Goal: Task Accomplishment & Management: Manage account settings

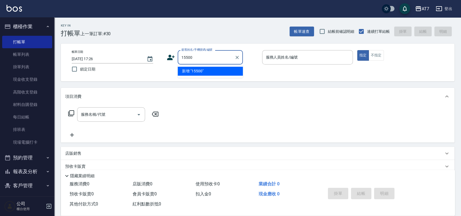
type input "15500"
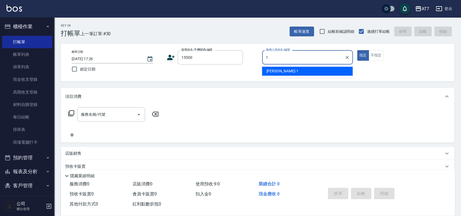
type input "[PERSON_NAME]-1"
type button "true"
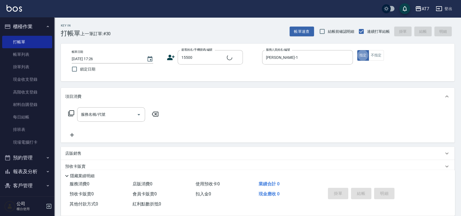
type input "公司/公司15500/15500"
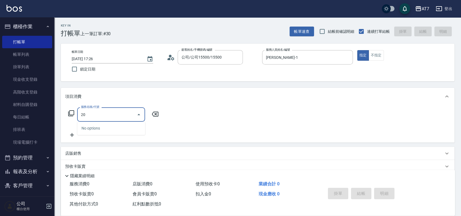
type input "200"
type input "150"
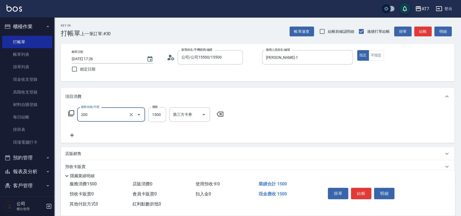
type input "燙髮(200)"
type input "0"
type input "49"
type input "40"
type input "4900"
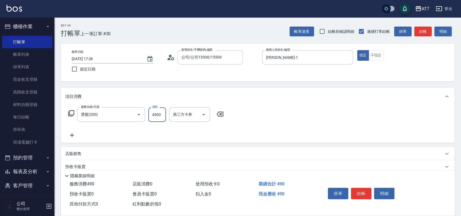
type input "490"
type input "4900"
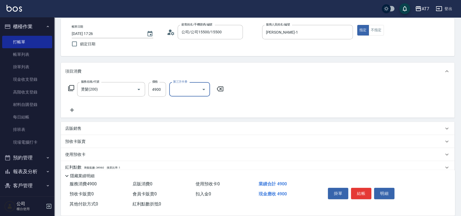
scroll to position [36, 0]
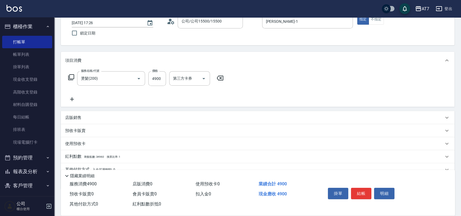
click at [239, 122] on div "店販銷售" at bounding box center [258, 117] width 394 height 13
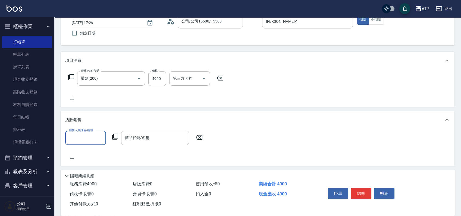
scroll to position [0, 0]
type input "[PERSON_NAME]-1"
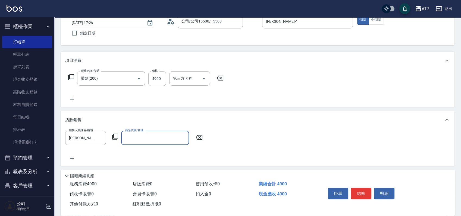
type input "0"
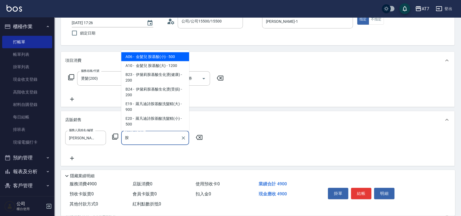
type input "金髮兒 胺基酸(小)"
type input "540"
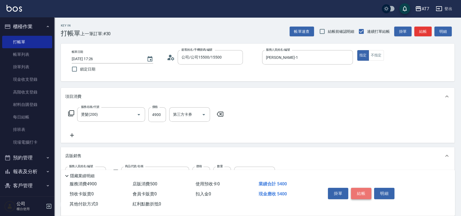
click at [371, 192] on button "結帳" at bounding box center [361, 193] width 20 height 11
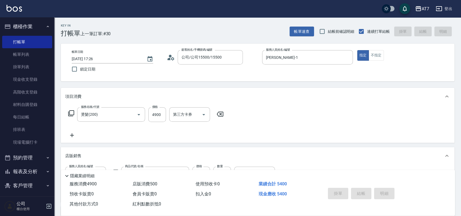
type input "[DATE] 18:14"
type input "0"
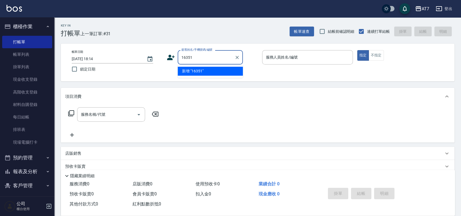
type input "16351"
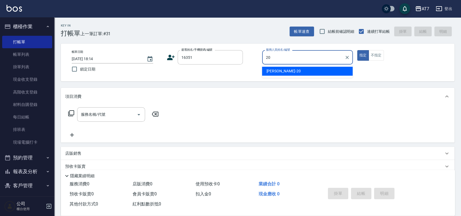
type input "[PERSON_NAME]-20"
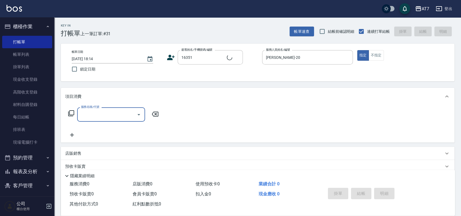
type input "公司/公司16351/16351"
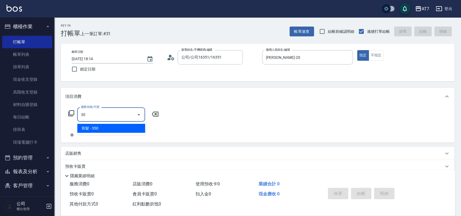
type input "302"
type input "30"
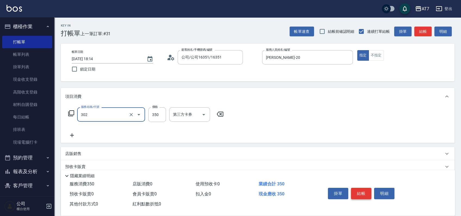
type input "剪髮(302)"
click at [371, 192] on button "結帳" at bounding box center [361, 193] width 20 height 11
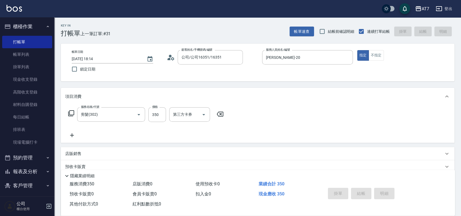
type input "[DATE] 18:15"
type input "0"
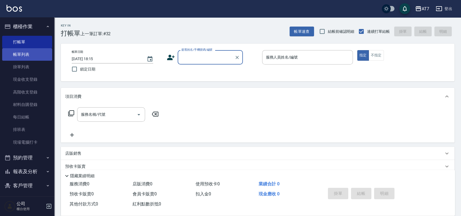
click at [29, 57] on link "帳單列表" at bounding box center [27, 54] width 50 height 12
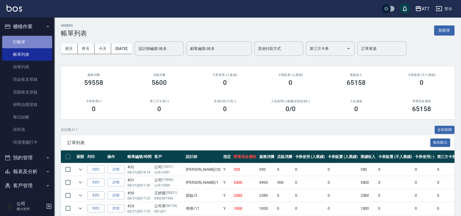
click at [28, 39] on link "打帳單" at bounding box center [27, 42] width 50 height 12
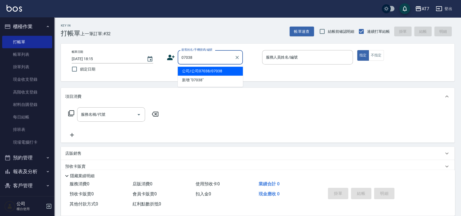
type input "公司/公司07038/07038"
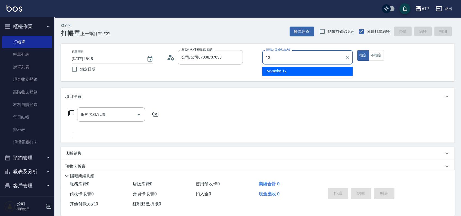
type input "Momoko-12"
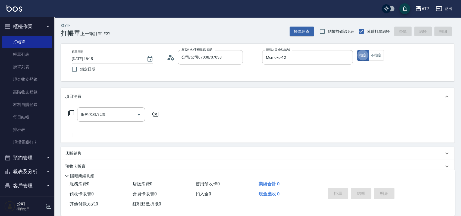
type button "true"
type input "608"
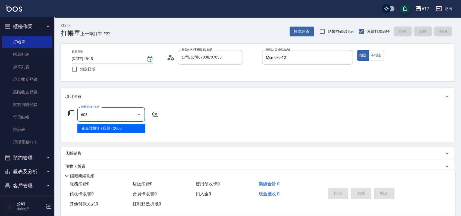
type input "200"
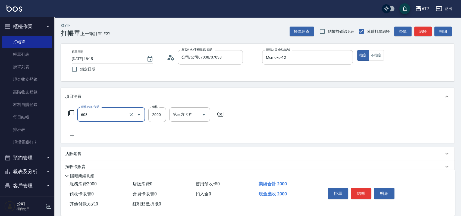
type input "鉑金護髮S（自領(608)"
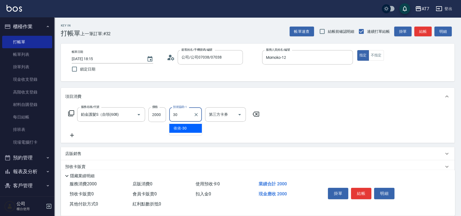
type input "依依-30"
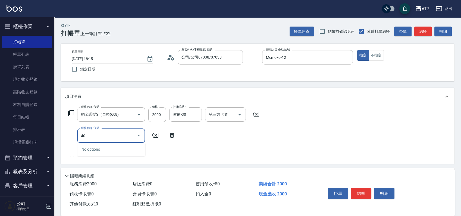
type input "401"
type input "350"
type input "染髮(互助)(401)"
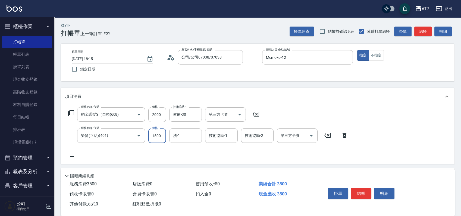
type input "1"
type input "200"
type input "188"
type input "380"
type input "1880"
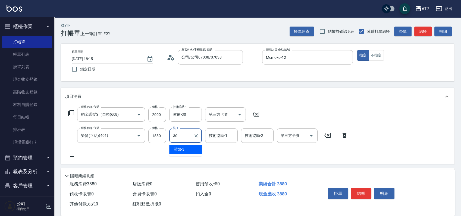
type input "依依-30"
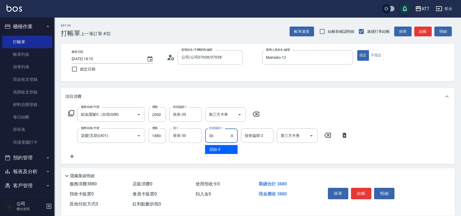
type input "依依-30"
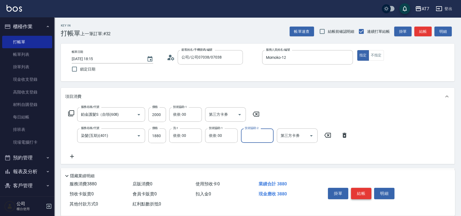
click at [363, 191] on button "結帳" at bounding box center [361, 193] width 20 height 11
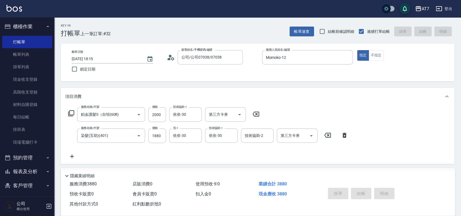
type input "2025/08/21 18:16"
type input "0"
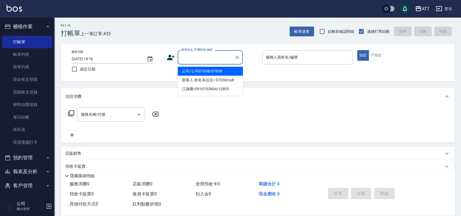
click at [208, 61] on input "顧客姓名/手機號碼/編號" at bounding box center [206, 58] width 52 height 10
type input "15500"
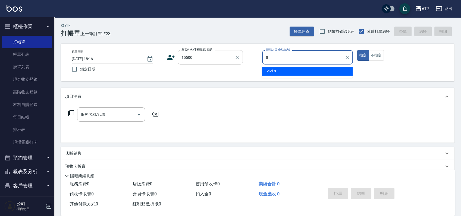
type input "ViVi-8"
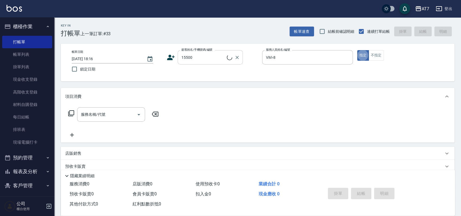
type input "公司/公司15500/15500"
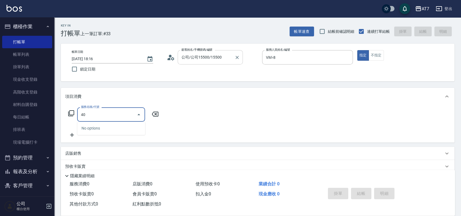
type input "401"
type input "150"
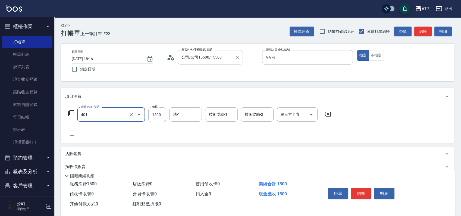
type input "染髮(互助)(401)"
type input "2"
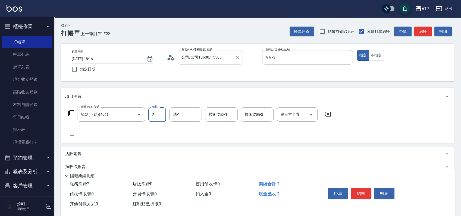
type input "0"
type input "258"
type input "20"
type input "2580"
type input "250"
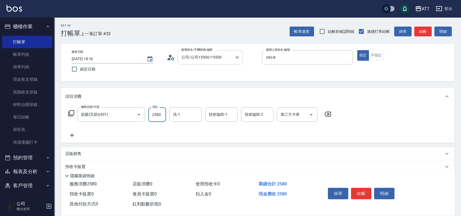
type input "2580"
type input "怡甄-23"
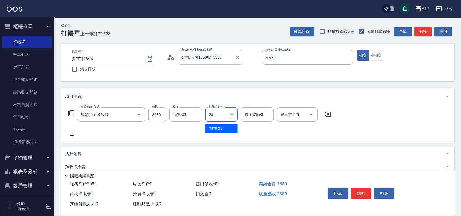
type input "怡甄-23"
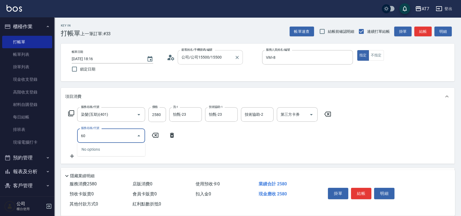
type input "609"
type input "500"
type input "鉑金護髮M（自領(609)"
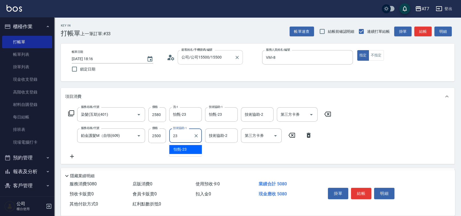
type input "怡甄-23"
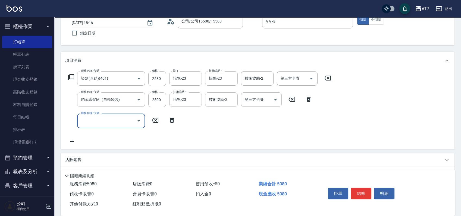
scroll to position [72, 0]
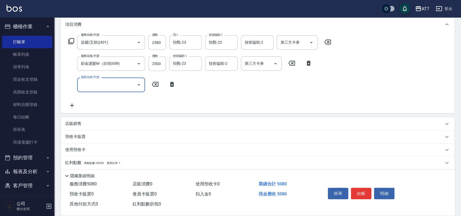
click at [273, 122] on div "店販銷售" at bounding box center [254, 124] width 378 height 6
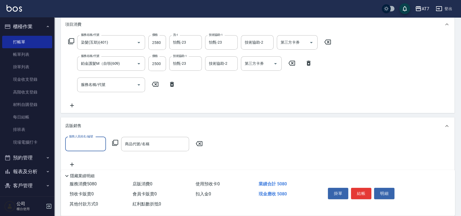
scroll to position [0, 0]
type input "ViVi-8"
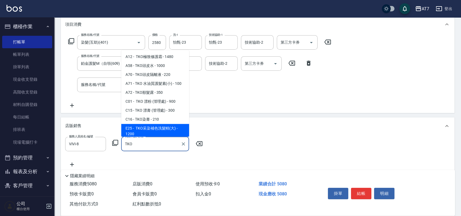
click at [162, 128] on span "E25 - TKO采染補色洗髮精(大) - 1200" at bounding box center [155, 131] width 68 height 15
type input "TKO采染補色洗髮精(大)"
type input "620"
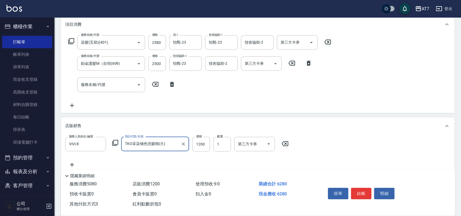
type input "TKO采染補色洗髮精(大)"
type input "1"
type input "500"
type input "108"
type input "510"
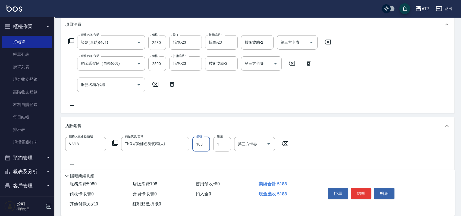
type input "1080"
type input "610"
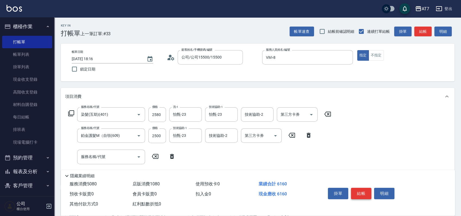
type input "1080"
click at [359, 192] on button "結帳" at bounding box center [361, 193] width 20 height 11
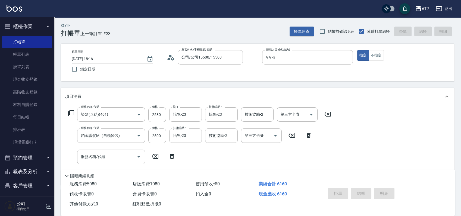
type input "2025/08/21 18:34"
type input "0"
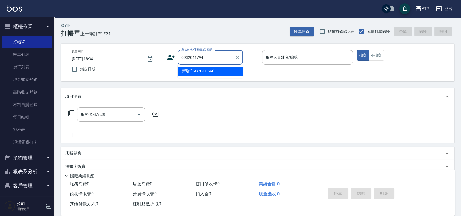
type input "0932041794"
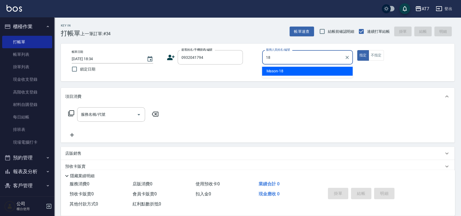
type input "Mason-18"
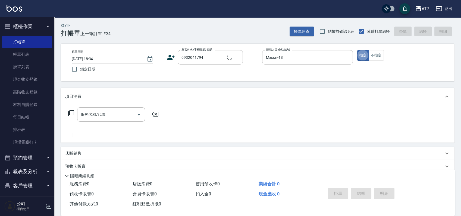
type input "李曉惠/0932041794/null"
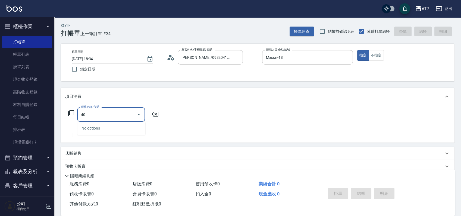
type input "401"
type input "150"
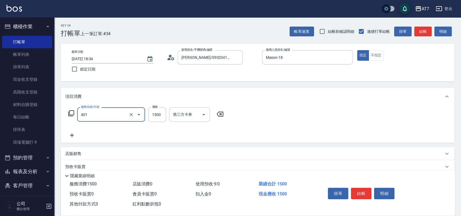
type input "染髮(互助)(401)"
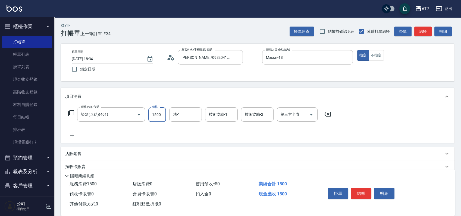
type input "1"
type input "0"
type input "159"
type input "10"
type input "1599"
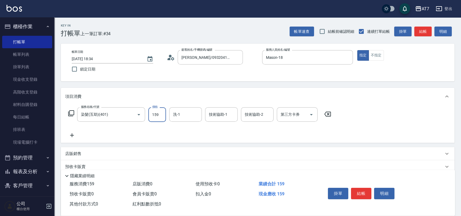
type input "150"
type input "1599"
type input "Josh-38"
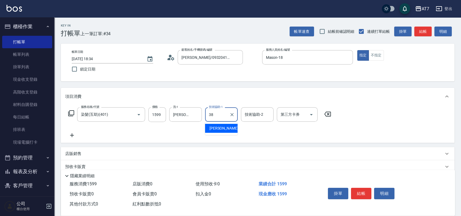
type input "Josh-38"
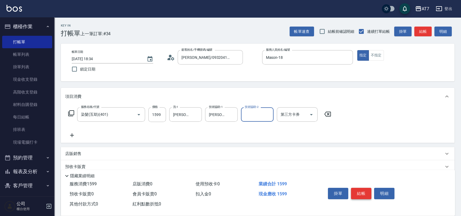
click at [358, 192] on button "結帳" at bounding box center [361, 193] width 20 height 11
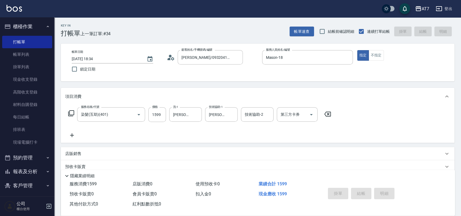
type input "2025/08/21 18:47"
type input "0"
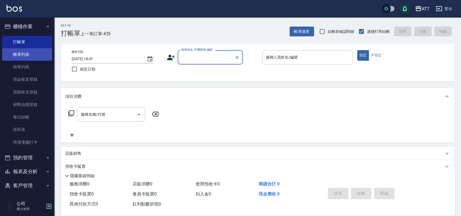
click at [37, 53] on link "帳單列表" at bounding box center [27, 54] width 50 height 12
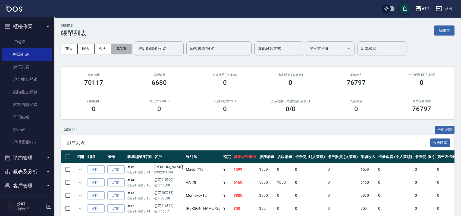
click at [129, 50] on button "[DATE]" at bounding box center [121, 49] width 21 height 10
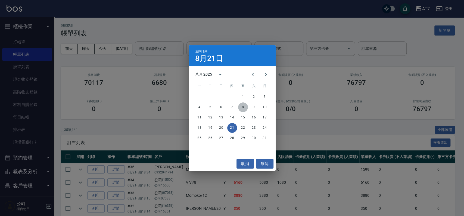
click at [242, 108] on button "8" at bounding box center [243, 108] width 10 height 10
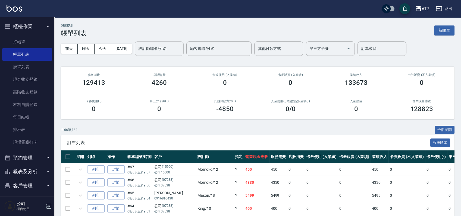
click at [170, 49] on div "設計師編號/姓名 設計師編號/姓名" at bounding box center [159, 49] width 49 height 14
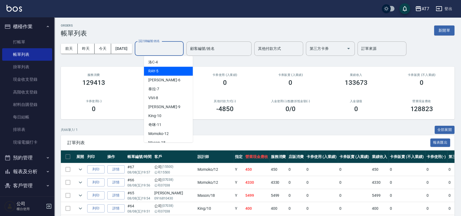
scroll to position [72, 0]
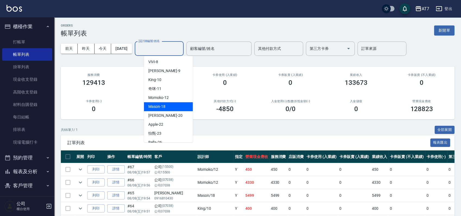
click at [175, 106] on div "Mason -18" at bounding box center [168, 106] width 49 height 9
type input "Mason-18"
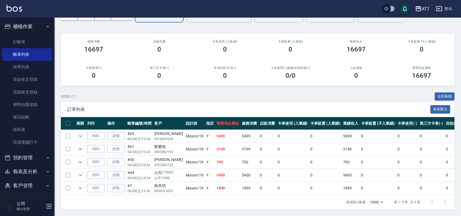
scroll to position [39, 0]
click at [80, 136] on icon "expand row" at bounding box center [80, 137] width 3 height 2
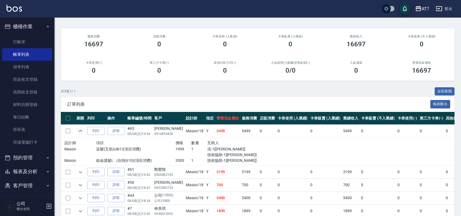
click at [80, 132] on icon "expand row" at bounding box center [80, 131] width 7 height 7
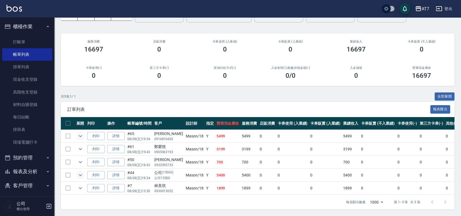
click at [83, 172] on icon "expand row" at bounding box center [80, 175] width 7 height 7
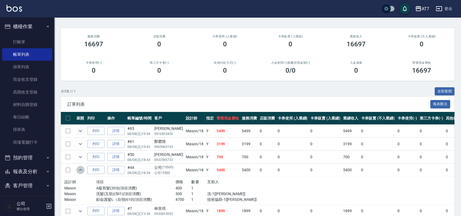
click at [83, 172] on icon "expand row" at bounding box center [80, 170] width 7 height 7
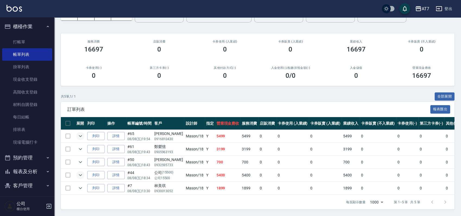
drag, startPoint x: 173, startPoint y: 168, endPoint x: 161, endPoint y: 169, distance: 12.2
click at [161, 169] on td "公司 (15500) 公司15500" at bounding box center [169, 175] width 32 height 13
click at [81, 172] on icon "expand row" at bounding box center [80, 175] width 7 height 7
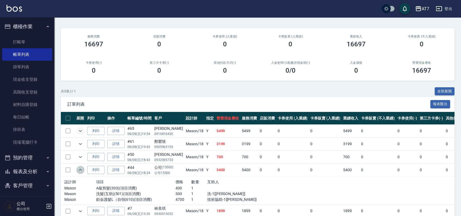
click at [81, 171] on icon "expand row" at bounding box center [80, 170] width 7 height 7
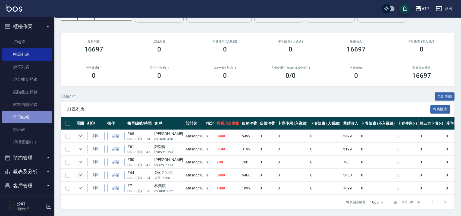
click at [33, 121] on link "每日結帳" at bounding box center [27, 117] width 50 height 12
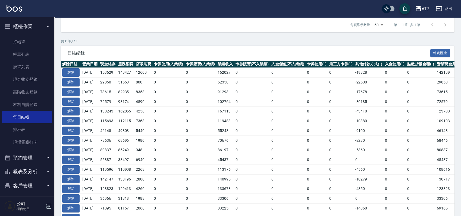
scroll to position [181, 0]
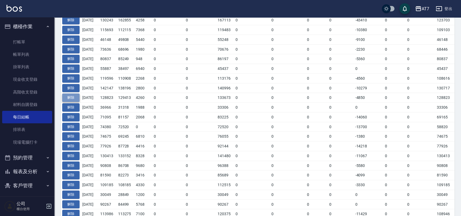
click at [73, 97] on button "解除" at bounding box center [70, 98] width 17 height 8
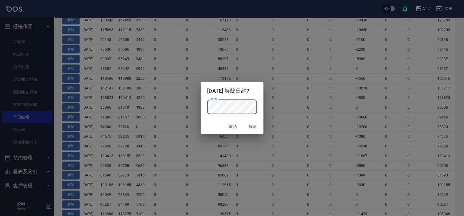
click at [213, 122] on div "取消 確認" at bounding box center [231, 127] width 63 height 14
click at [260, 128] on button "確認" at bounding box center [252, 127] width 17 height 10
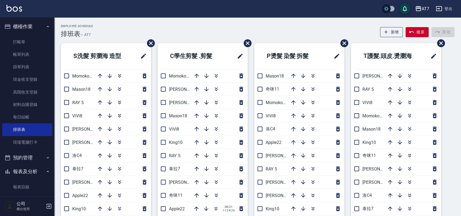
click at [291, 30] on div "Employee Schedule 排班表 — AT7 新增 復原 重做" at bounding box center [258, 30] width 394 height 13
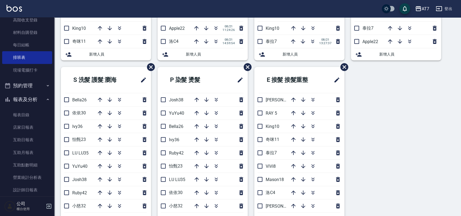
scroll to position [217, 0]
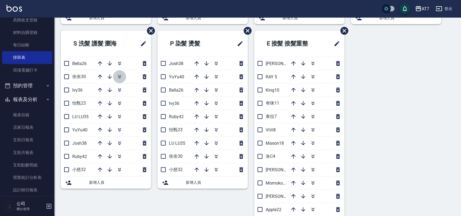
click at [119, 76] on icon "button" at bounding box center [119, 77] width 7 height 7
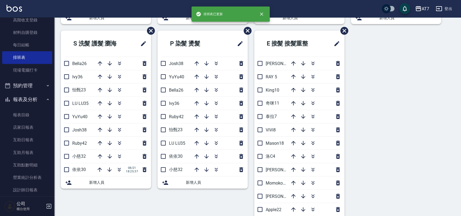
click at [399, 75] on div "S洗髮 剪瀏海 造型 Momoko12 Mason18 RAY 5 ViVi8 伊蕾2 郭郭9 洛C4 泰拉7 杜莎莎6 Apple22 King10 奇咪1…" at bounding box center [254, 31] width 400 height 410
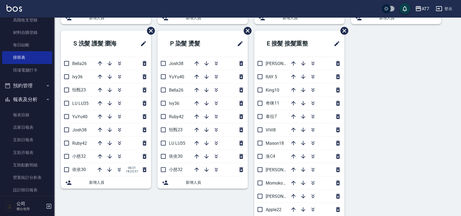
click at [402, 89] on div "S洗髮 剪瀏海 造型 Momoko12 Mason18 RAY 5 ViVi8 伊蕾2 郭郭9 洛C4 泰拉7 杜莎莎6 Apple22 King10 奇咪1…" at bounding box center [254, 31] width 400 height 410
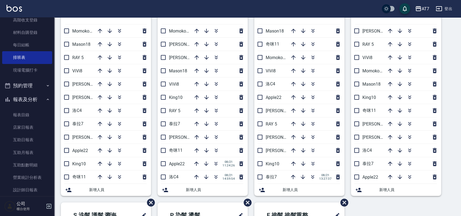
scroll to position [56, 0]
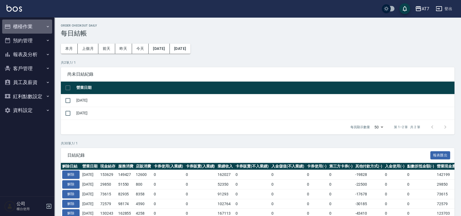
click at [32, 25] on button "櫃檯作業" at bounding box center [27, 27] width 50 height 14
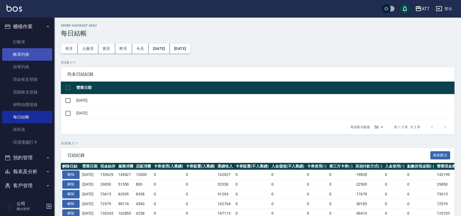
click at [32, 51] on link "帳單列表" at bounding box center [27, 54] width 50 height 12
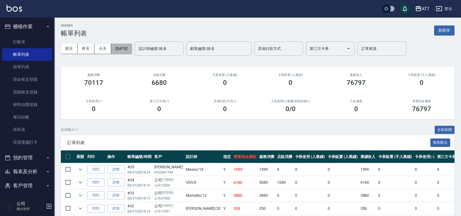
click at [132, 47] on button "[DATE]" at bounding box center [121, 49] width 21 height 10
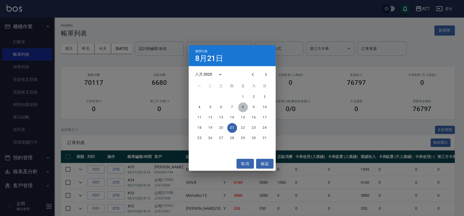
click at [243, 106] on button "8" at bounding box center [243, 108] width 10 height 10
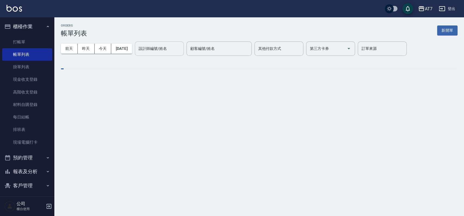
click at [177, 48] on input "設計師編號/姓名" at bounding box center [159, 49] width 44 height 10
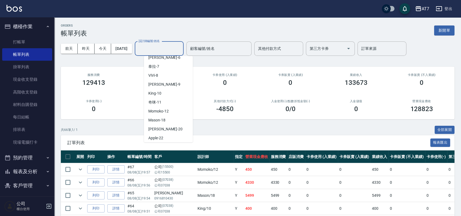
scroll to position [72, 0]
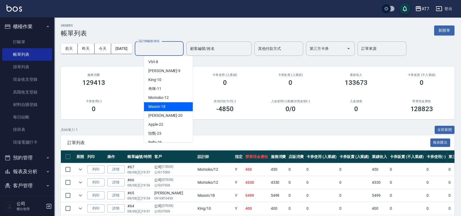
click at [169, 105] on div "Mason -18" at bounding box center [168, 106] width 49 height 9
type input "Mason-18"
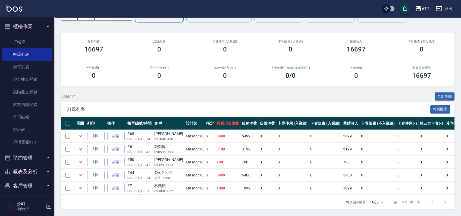
scroll to position [39, 0]
click at [115, 171] on link "詳情" at bounding box center [115, 175] width 17 height 8
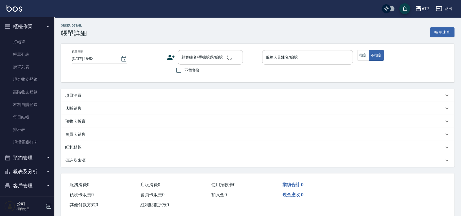
type input "2025/08/08 18:34"
type input "Mason-18"
type input "540"
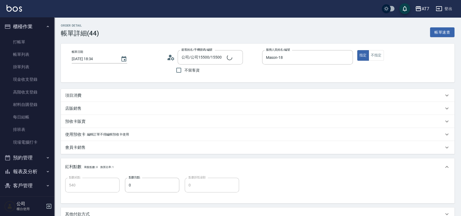
type input "公司/公司15500/15500"
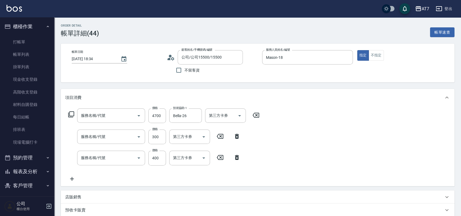
type input "鉑金護髮L（自領(610)"
type input "洗髮(互助)(501)"
type input "A級剪髮(303)"
click at [230, 60] on input "公司/公司15500/15500" at bounding box center [206, 58] width 52 height 10
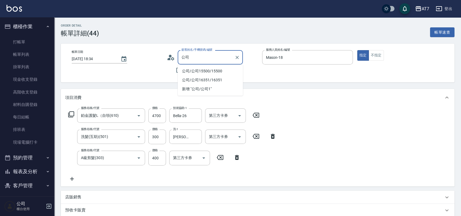
type input "公"
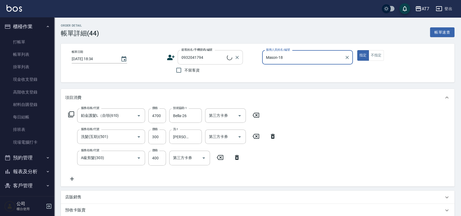
type input "[PERSON_NAME]/0932041794/null"
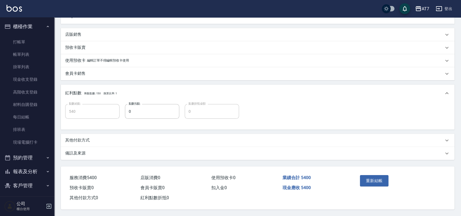
scroll to position [164, 0]
click at [371, 178] on button "重新結帳" at bounding box center [374, 180] width 29 height 11
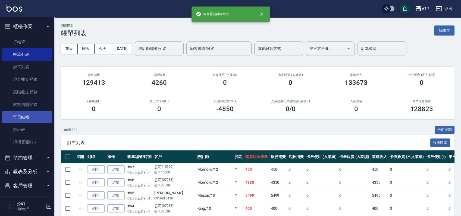
click at [30, 120] on link "每日結帳" at bounding box center [27, 117] width 50 height 12
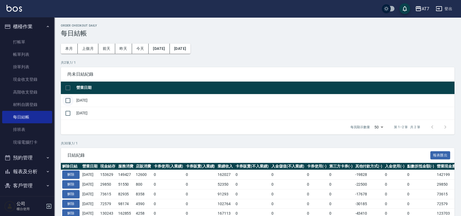
click at [70, 99] on input "checkbox" at bounding box center [67, 100] width 11 height 11
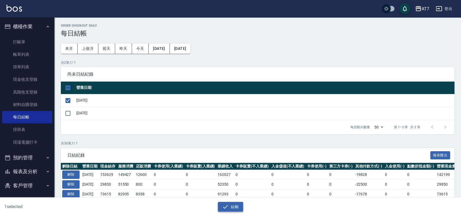
click at [228, 203] on button "結帳" at bounding box center [230, 207] width 25 height 10
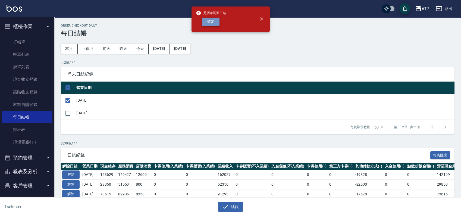
click at [211, 23] on button "確定" at bounding box center [210, 22] width 17 height 8
checkbox input "false"
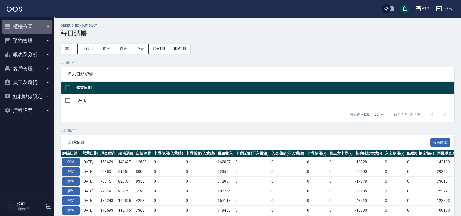
click at [27, 23] on button "櫃檯作業" at bounding box center [27, 27] width 50 height 14
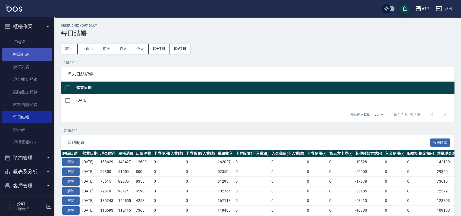
click at [25, 58] on link "帳單列表" at bounding box center [27, 54] width 50 height 12
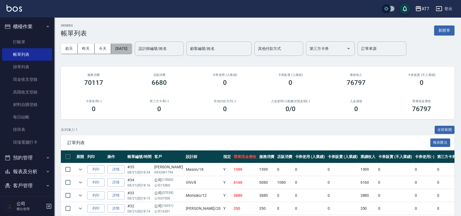
click at [125, 45] on button "[DATE]" at bounding box center [121, 49] width 21 height 10
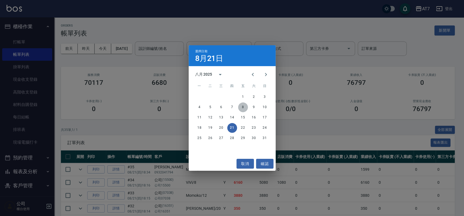
click at [243, 107] on button "8" at bounding box center [243, 108] width 10 height 10
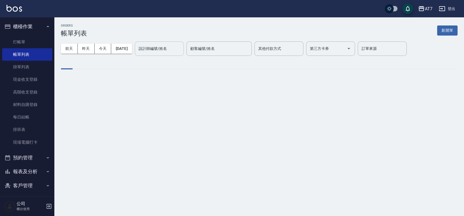
click at [171, 49] on input "設計師編號/姓名" at bounding box center [159, 49] width 44 height 10
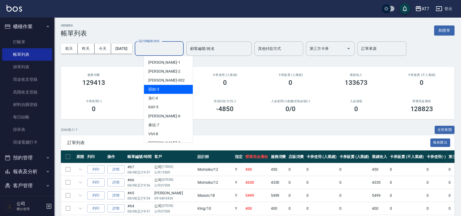
scroll to position [109, 0]
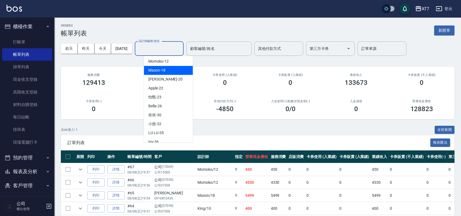
click at [164, 73] on span "Mason -18" at bounding box center [156, 71] width 17 height 6
type input "Mason-18"
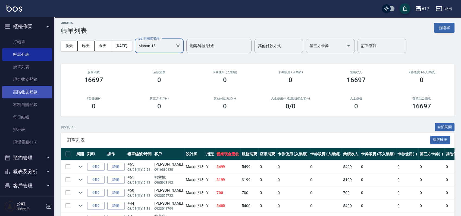
scroll to position [0, 0]
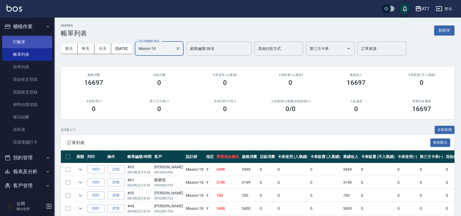
click at [31, 40] on link "打帳單" at bounding box center [27, 42] width 50 height 12
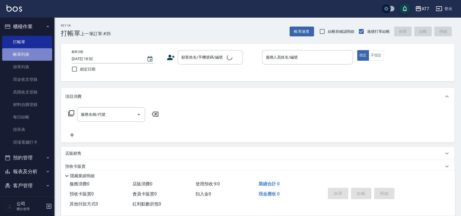
click at [33, 55] on link "帳單列表" at bounding box center [27, 54] width 50 height 12
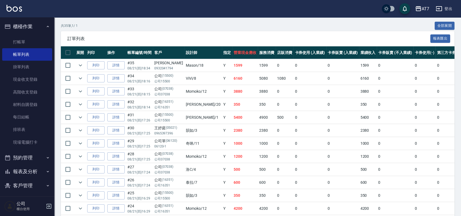
scroll to position [72, 0]
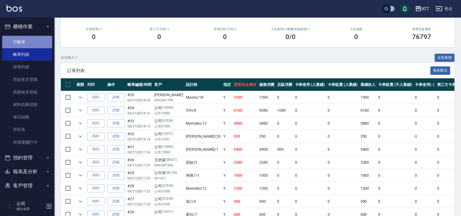
click at [30, 45] on link "打帳單" at bounding box center [27, 42] width 50 height 12
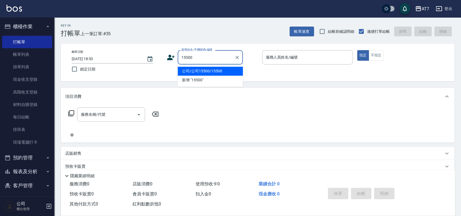
type input "公司/公司15500/15500"
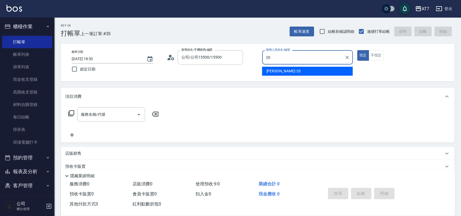
type input "[PERSON_NAME]-20"
type button "true"
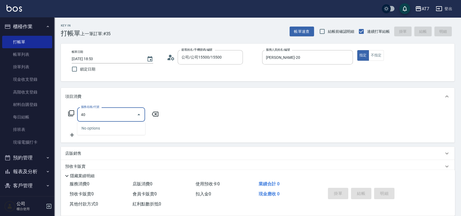
type input "400"
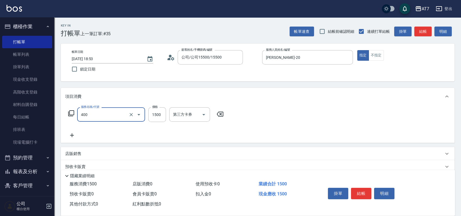
type input "150"
type input "染髮(400)"
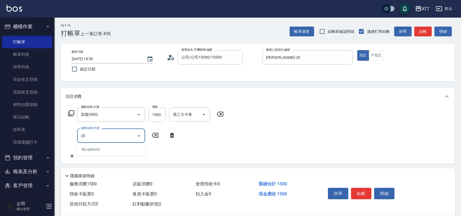
type input "200"
type input "300"
type input "燙髮(200)"
type input "150"
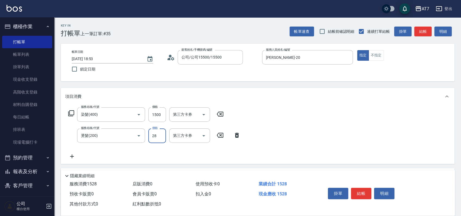
type input "280"
type input "430"
type input "2800"
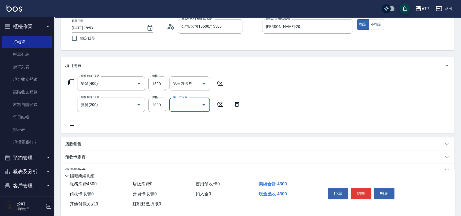
scroll to position [72, 0]
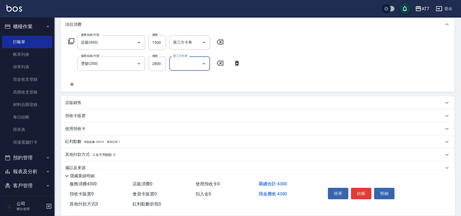
click at [236, 101] on div "店販銷售" at bounding box center [254, 103] width 378 height 6
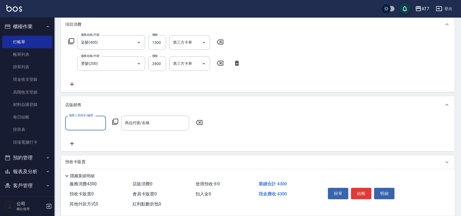
scroll to position [0, 0]
type input "妮可-20"
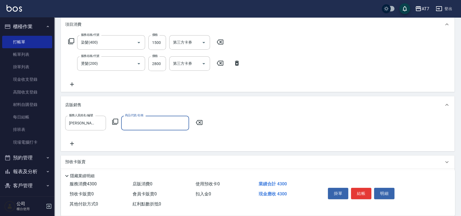
type input "c"
type input "華田 塑型慕絲"
type input "480"
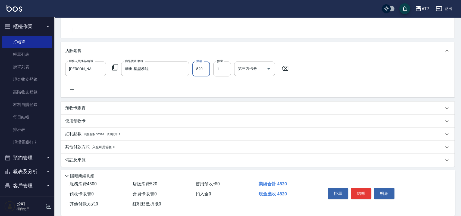
scroll to position [128, 0]
click at [124, 145] on div "其他付款方式 入金可用餘額: 0" at bounding box center [254, 146] width 378 height 6
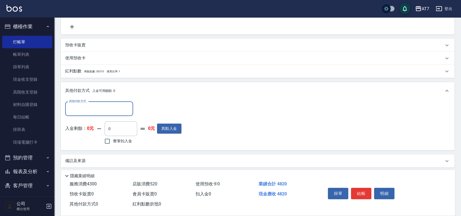
scroll to position [192, 0]
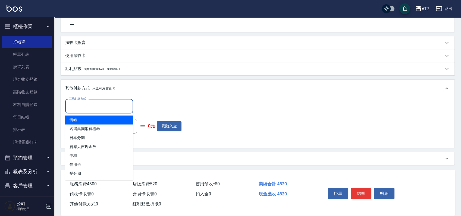
click at [100, 109] on input "其他付款方式" at bounding box center [99, 107] width 63 height 10
click at [93, 119] on span "轉帳" at bounding box center [99, 120] width 68 height 9
type input "轉帳"
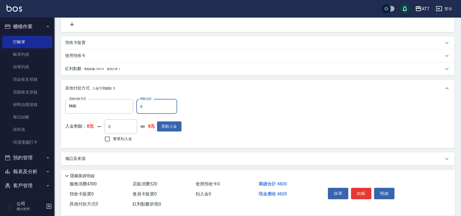
type input "40"
type input "470"
type input "480"
type input "430"
type input "4820"
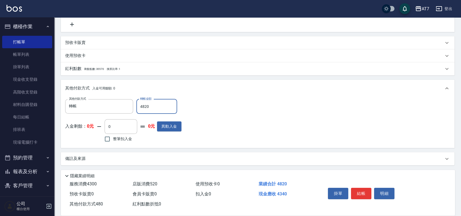
type input "0"
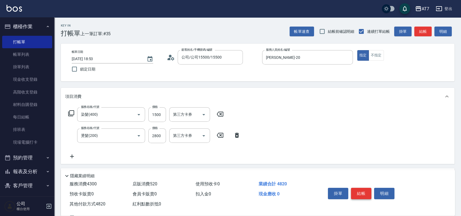
type input "4820"
click at [361, 193] on button "結帳" at bounding box center [361, 193] width 20 height 11
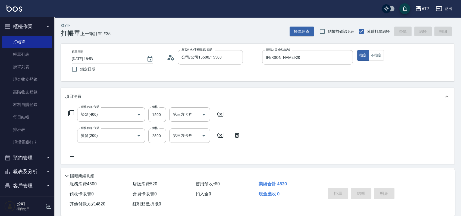
type input "2025/08/21 19:20"
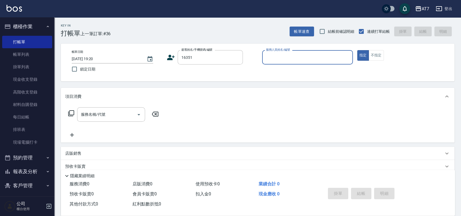
type input "公司/公司16351/16351"
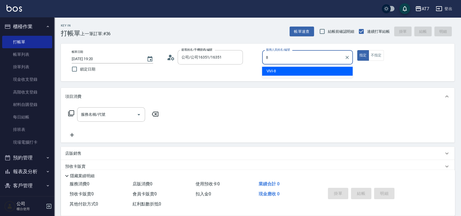
type input "ViVi-8"
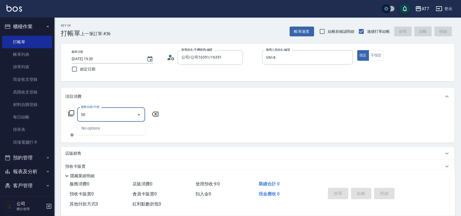
type input "501"
type input "30"
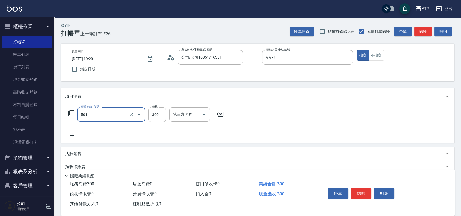
type input "洗髮(互助)(501)"
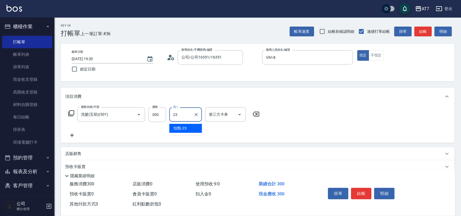
type input "怡甄-23"
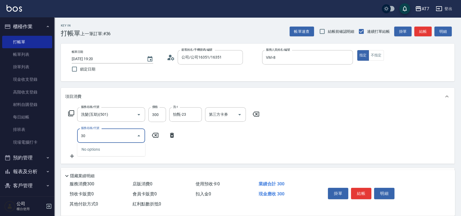
type input "302"
type input "60"
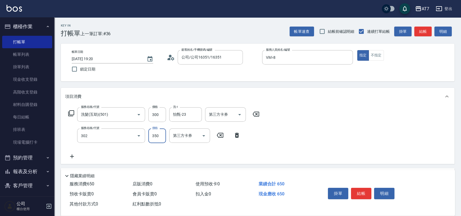
type input "剪髮(302)"
click at [361, 191] on button "結帳" at bounding box center [361, 193] width 20 height 11
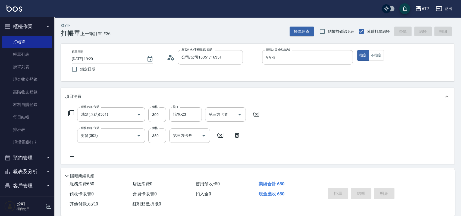
type input "0"
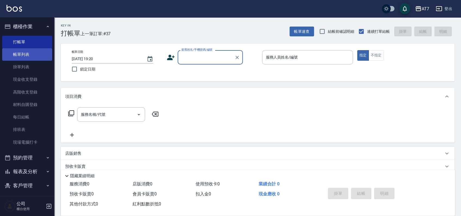
click at [26, 56] on link "帳單列表" at bounding box center [27, 54] width 50 height 12
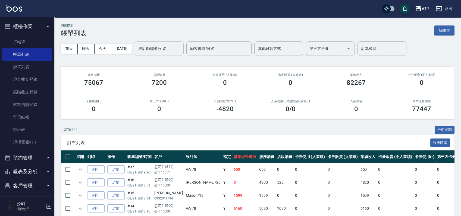
click at [168, 52] on input "設計師編號/姓名" at bounding box center [159, 49] width 44 height 10
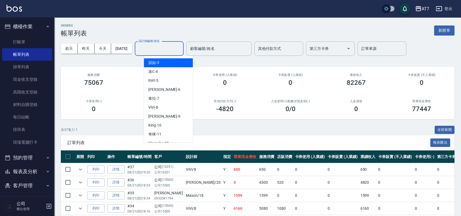
scroll to position [36, 0]
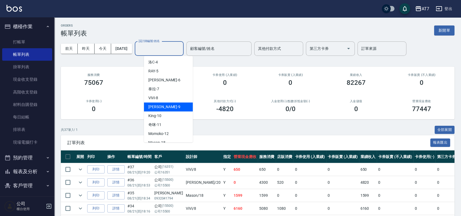
click at [167, 103] on div "郭郭 -9" at bounding box center [168, 107] width 49 height 9
type input "郭郭-9"
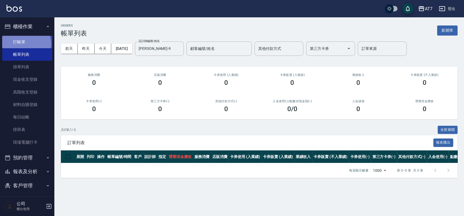
click at [23, 44] on link "打帳單" at bounding box center [27, 42] width 50 height 12
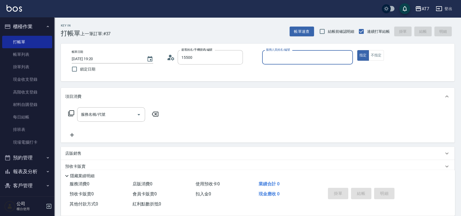
type input "公司/公司15500/15500"
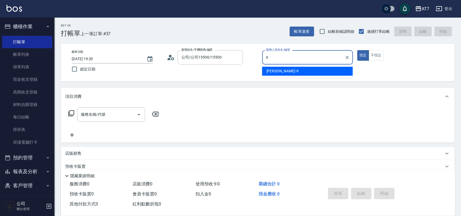
type input "郭郭-9"
type button "true"
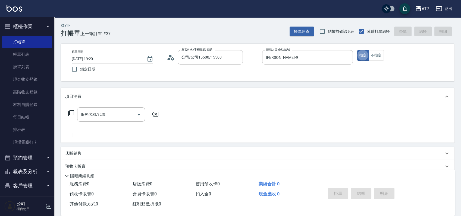
click at [187, 149] on div "店販銷售" at bounding box center [258, 153] width 394 height 13
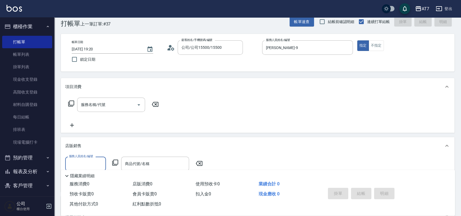
scroll to position [72, 0]
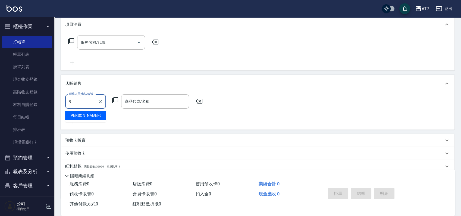
type input "郭郭-9"
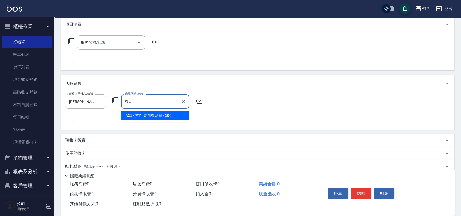
type input "艾巴 奇蹟復活霜"
type input "50"
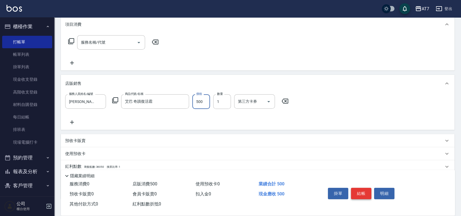
click at [361, 191] on button "結帳" at bounding box center [361, 193] width 20 height 11
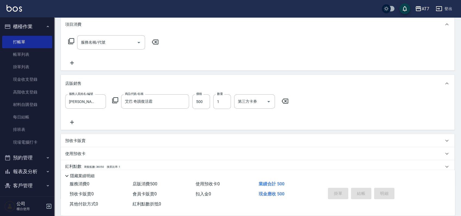
type input "2025/08/21 19:21"
type input "0"
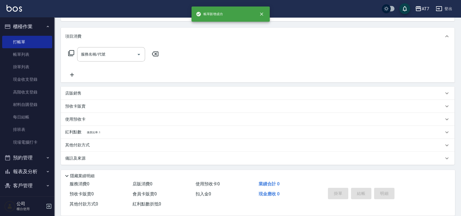
scroll to position [0, 0]
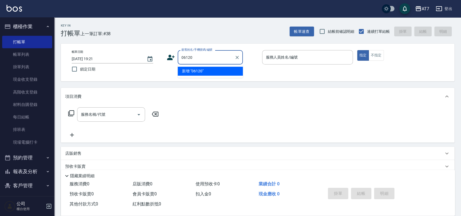
type input "06120"
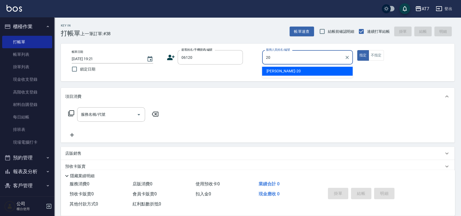
type input "妮可-20"
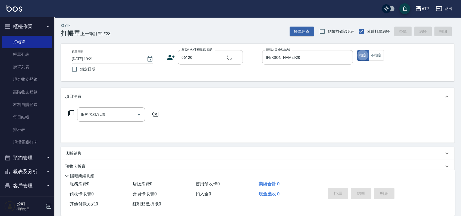
type input "公司單/06120-1/06120"
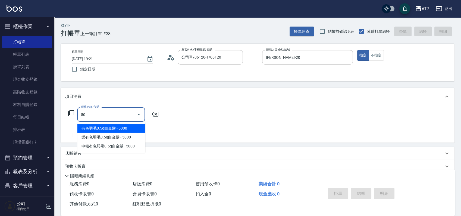
type input "500"
type input "30"
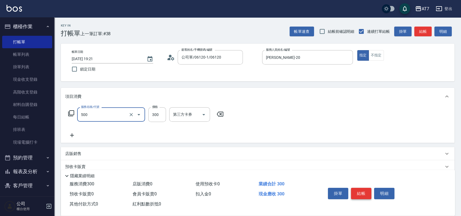
type input "洗髮(500)"
type input "0"
type input "25"
type input "20"
type input "250"
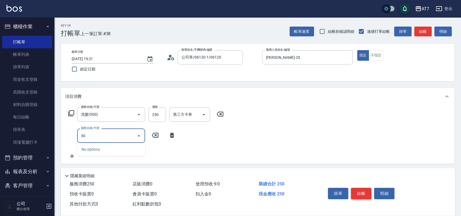
type input "302"
type input "60"
type input "剪髮(302)"
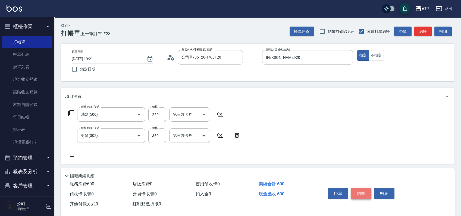
click at [358, 191] on button "結帳" at bounding box center [361, 193] width 20 height 11
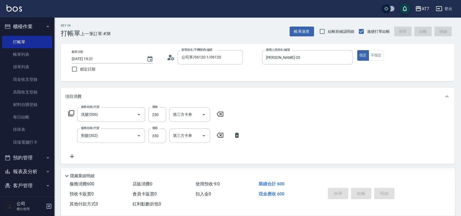
type input "2025/08/21 19:22"
type input "0"
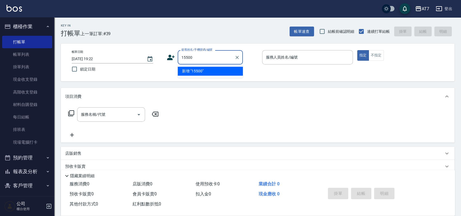
type input "15500"
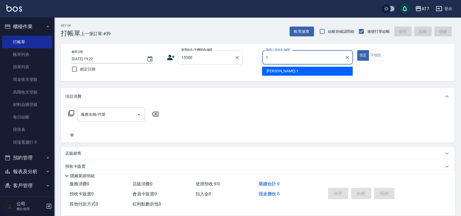
type input "米雪兒-1"
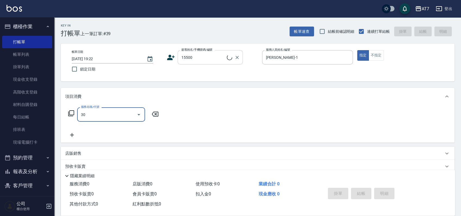
type input "305"
type input "公司/公司15500/15500"
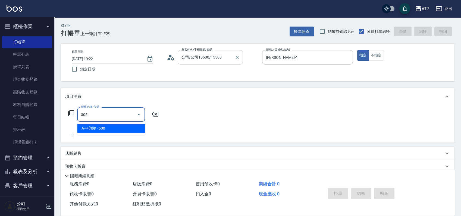
type input "50"
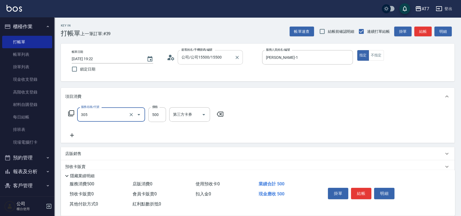
type input "A++剪髮(305)"
type input "0"
type input "650"
type input "60"
type input "650"
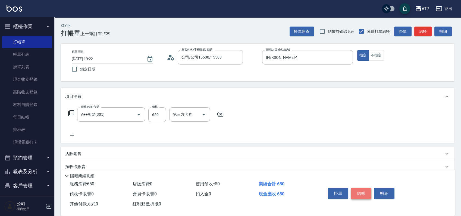
click at [359, 195] on button "結帳" at bounding box center [361, 193] width 20 height 11
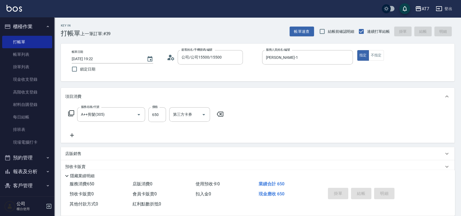
type input "2025/08/21 19:27"
type input "0"
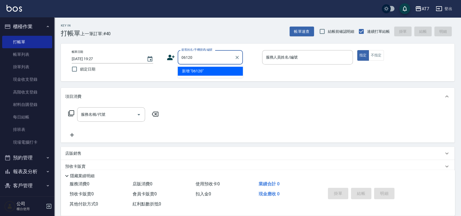
type input "06120"
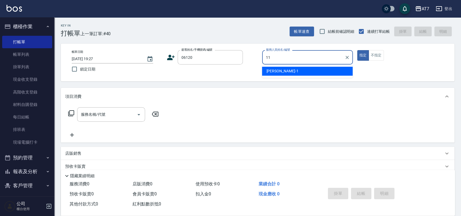
type input "奇咪-11"
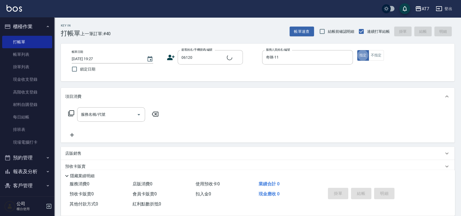
type input "公司單/06120-1/06120"
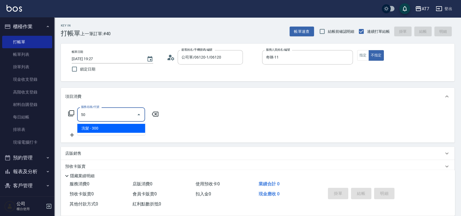
type input "500"
type input "30"
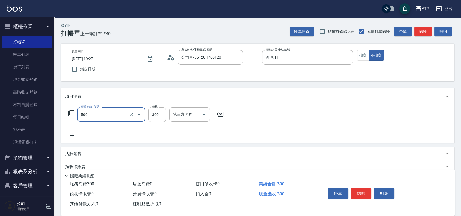
type input "洗髮(500)"
type input "0"
type input "25"
type input "20"
type input "250"
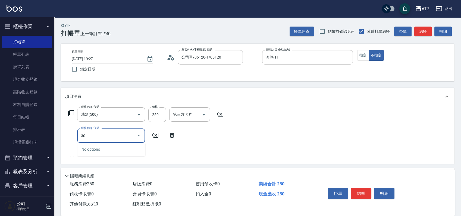
type input "302"
type input "60"
type input "剪髮(302)"
click at [364, 192] on button "結帳" at bounding box center [361, 193] width 20 height 11
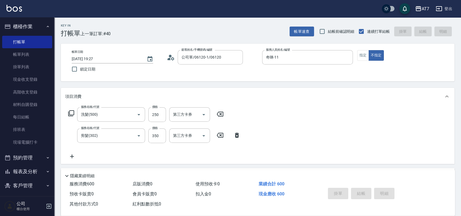
type input "2025/08/21 19:39"
type input "0"
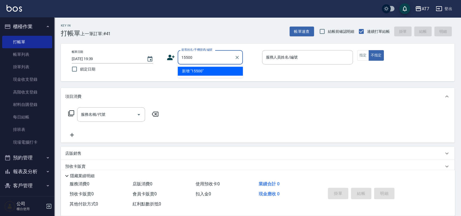
type input "15500"
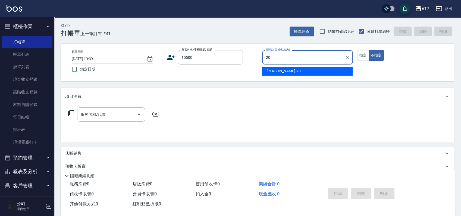
type input "妮可-20"
type button "false"
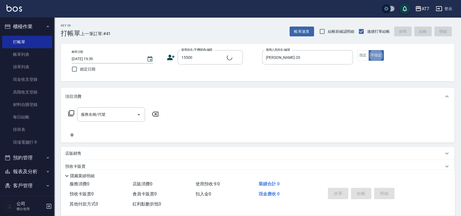
type input "公司/公司15500/15500"
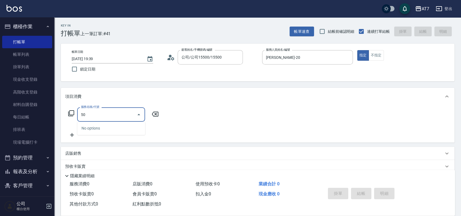
type input "500"
type input "30"
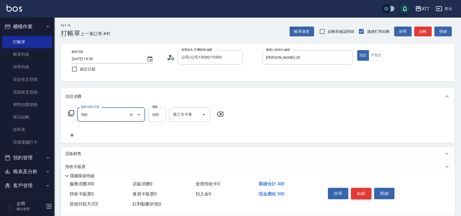
type input "洗髮(500)"
type input "2"
type input "0"
type input "25"
type input "20"
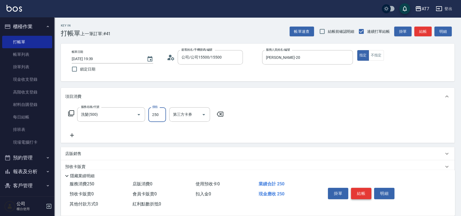
type input "250"
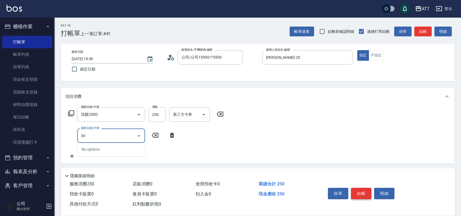
type input "302"
type input "60"
type input "剪髮(302)"
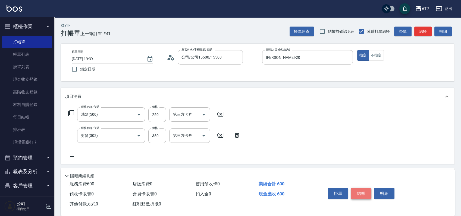
click at [364, 192] on button "結帳" at bounding box center [361, 193] width 20 height 11
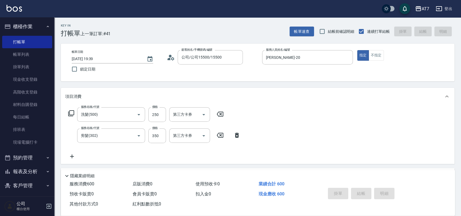
type input "2025/08/21 19:40"
type input "0"
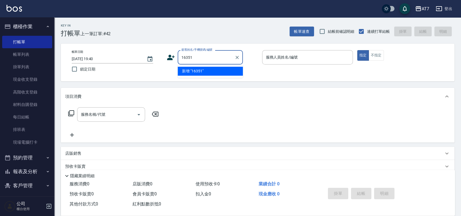
type input "16351"
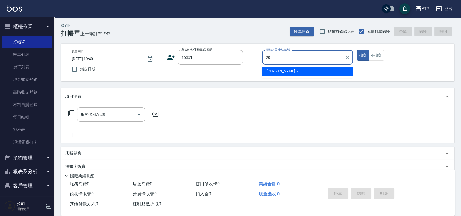
type input "妮可-20"
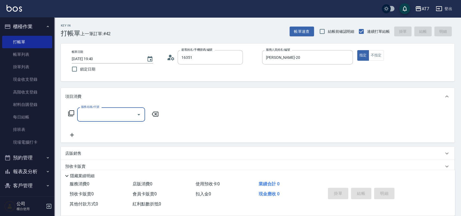
type input "公司/公司16351/16351"
type input "302"
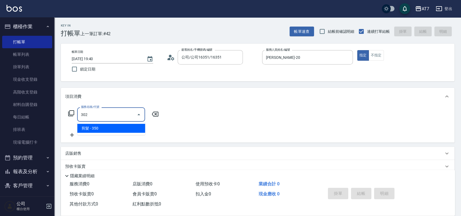
type input "30"
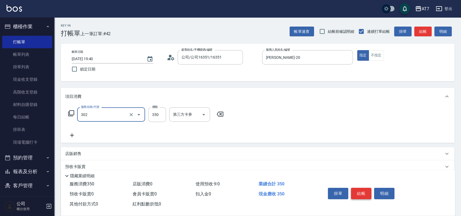
type input "剪髮(302)"
click at [364, 192] on button "結帳" at bounding box center [361, 193] width 20 height 11
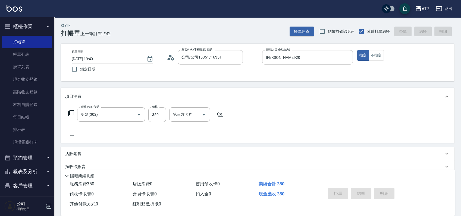
type input "0"
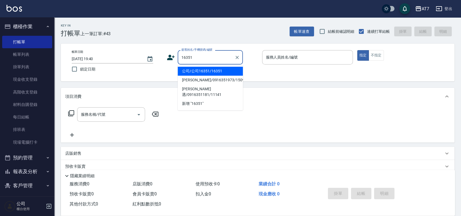
type input "公司/公司16351/16351"
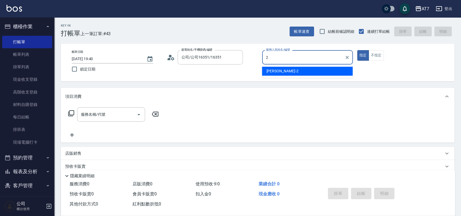
type input "伊蕾-2"
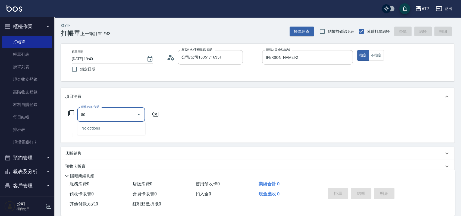
type input "805"
type input "80"
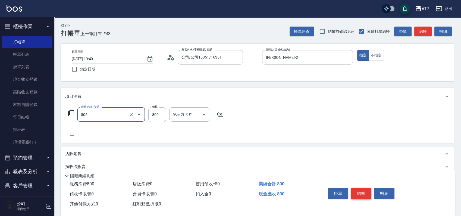
type input "芙米樂頭皮養護(互助)(805)"
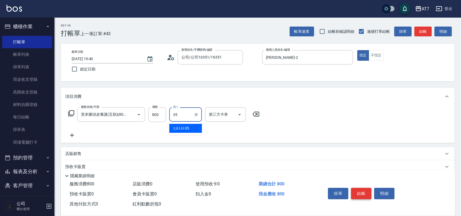
type input "LU LU-35"
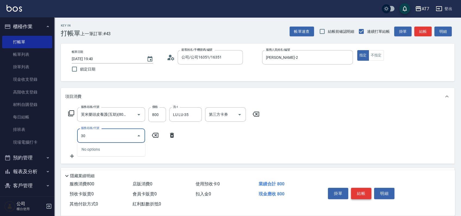
type input "300"
type input "90"
type input "剪瀏海(300)"
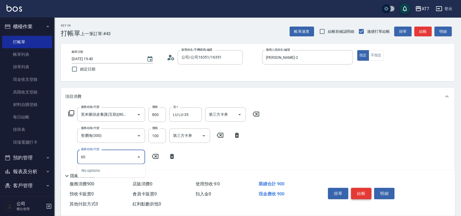
type input "607"
type input "240"
type input "東日玫瑰短（助）(607)"
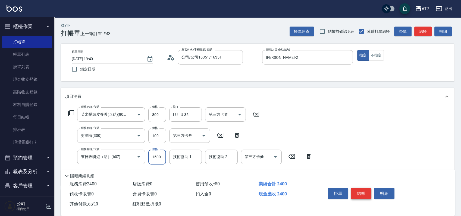
type input "1"
type input "90"
type input "180"
type input "100"
type input "1800"
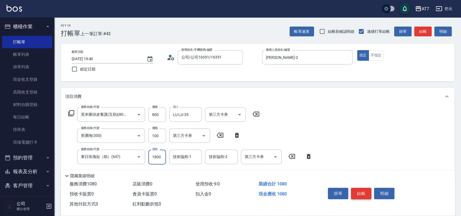
type input "270"
type input "1800"
type input "LU LU-35"
click at [364, 192] on button "結帳" at bounding box center [361, 193] width 20 height 11
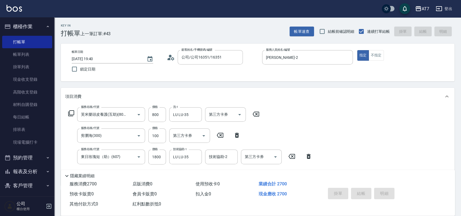
type input "2025/08/21 19:46"
type input "0"
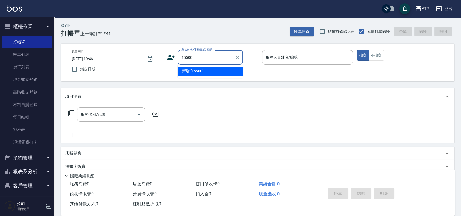
type input "15500"
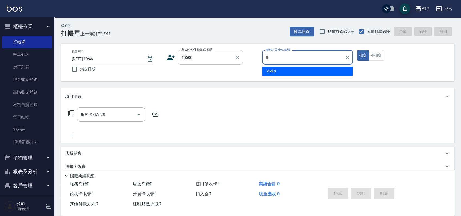
type input "ViVi-8"
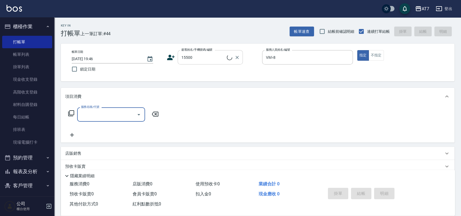
type input "公司/公司15500/15500"
type input "401"
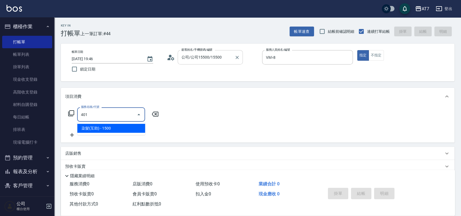
type input "150"
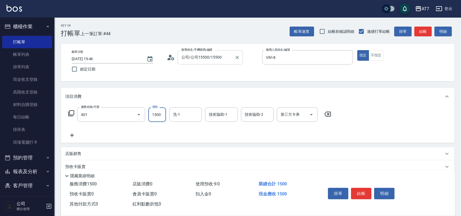
type input "染髮(互助)(401)"
type input "2"
type input "0"
type input "258"
type input "20"
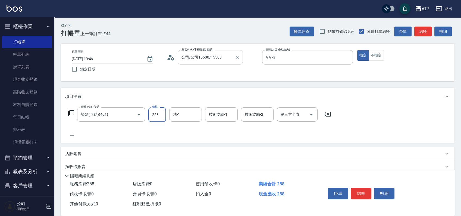
type input "2580"
type input "250"
type input "2580"
type input "怡甄-23"
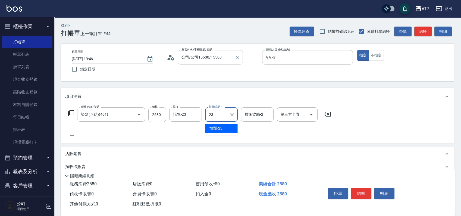
type input "怡甄-23"
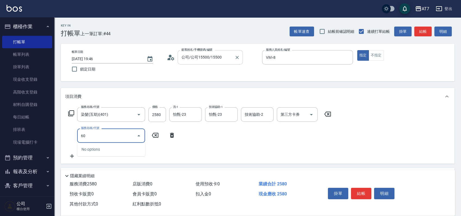
type input "608"
type input "450"
type input "鉑金護髮S（自領(608)"
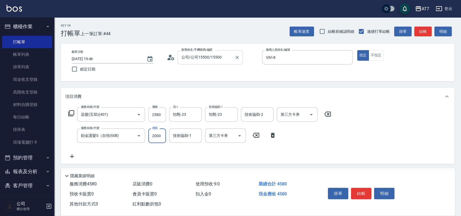
type input "2"
type input "250"
type input "23"
type input "260"
type input "230"
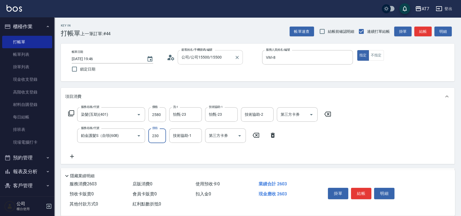
type input "280"
type input "2300"
type input "480"
type input "2300"
type input "怡甄-23"
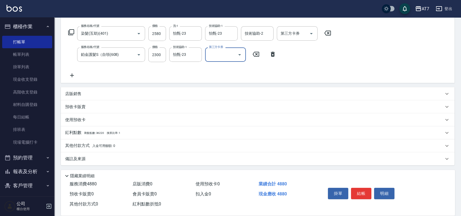
scroll to position [82, 0]
click at [296, 93] on div "店販銷售" at bounding box center [254, 94] width 378 height 6
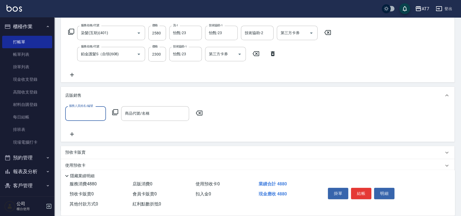
scroll to position [0, 0]
type input "ViVi-8"
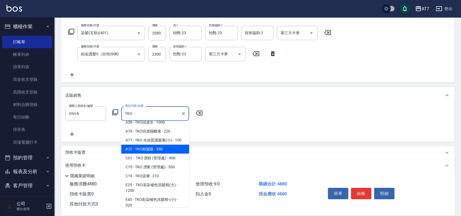
scroll to position [36, 0]
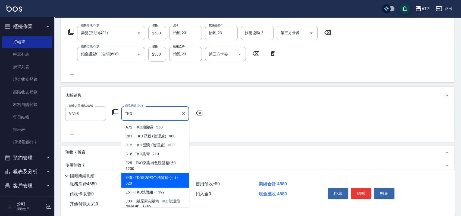
click at [156, 183] on span "E45 - TKO彩染補色洗髮精-(小) - 520" at bounding box center [155, 181] width 68 height 15
type input "TKO彩染補色洗髮精-(小)"
type input "540"
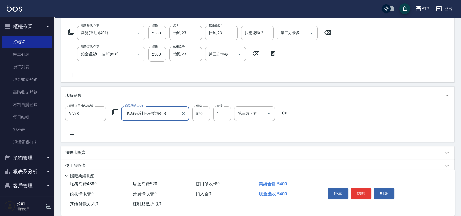
type input "TKO彩染補色洗髮精-(小)"
type input "4"
type input "480"
type input "46"
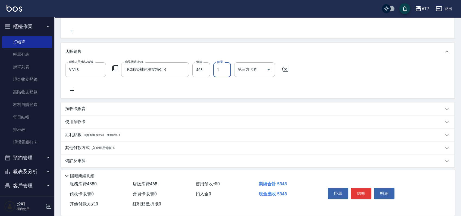
scroll to position [128, 0]
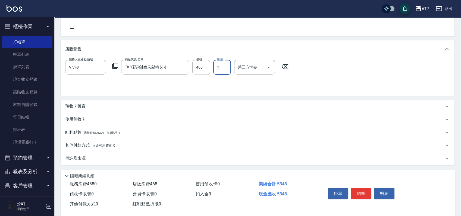
click at [111, 145] on span "入金可用餘額: 0" at bounding box center [103, 146] width 23 height 4
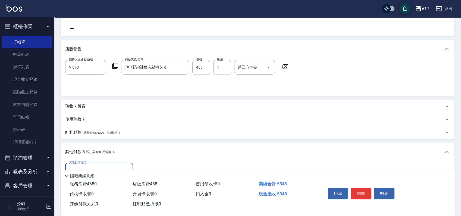
scroll to position [0, 0]
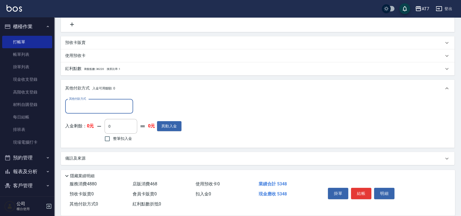
click at [76, 110] on input "其他付款方式" at bounding box center [99, 107] width 63 height 10
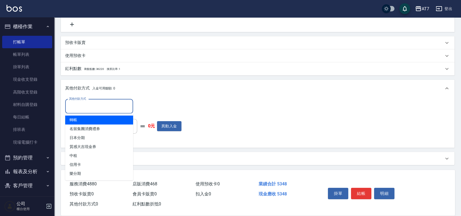
click at [76, 124] on span "轉帳" at bounding box center [99, 120] width 68 height 9
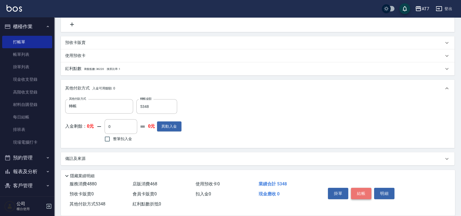
click at [359, 191] on button "結帳" at bounding box center [361, 193] width 20 height 11
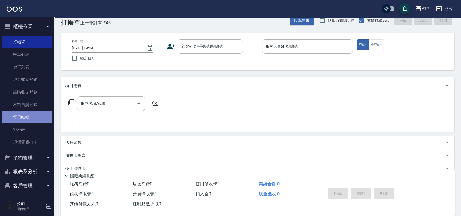
click at [30, 117] on link "每日結帳" at bounding box center [27, 117] width 50 height 12
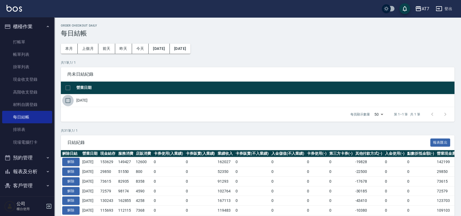
click at [69, 99] on input "checkbox" at bounding box center [67, 100] width 11 height 11
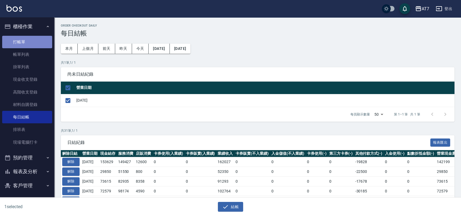
click at [27, 40] on link "打帳單" at bounding box center [27, 42] width 50 height 12
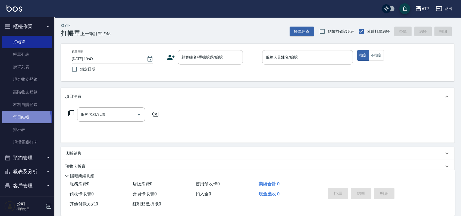
click at [11, 120] on link "每日結帳" at bounding box center [27, 117] width 50 height 12
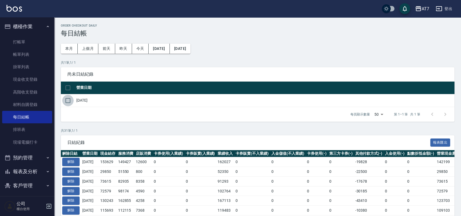
click at [67, 101] on input "checkbox" at bounding box center [67, 100] width 11 height 11
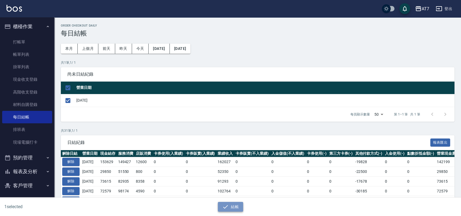
click at [230, 210] on button "結帳" at bounding box center [230, 207] width 25 height 10
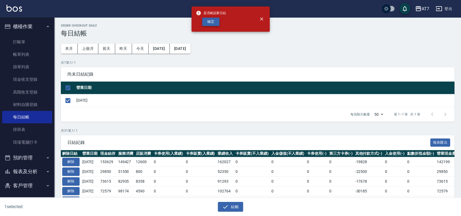
click at [210, 25] on button "確定" at bounding box center [210, 22] width 17 height 8
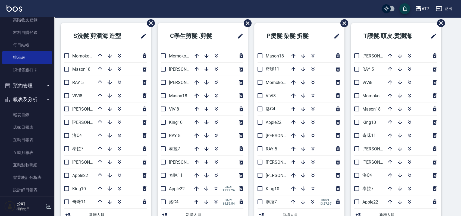
scroll to position [56, 0]
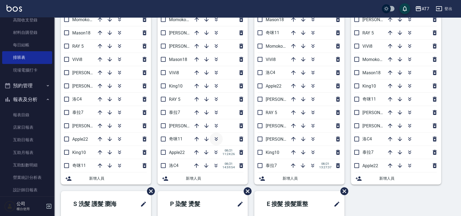
click at [214, 138] on icon "button" at bounding box center [216, 139] width 7 height 7
click at [450, 150] on div "S洗髮 剪瀏海 造型 Momoko12 Mason18 RAY 5 ViVi8 伊蕾2 郭郭9 洛C4 泰拉7 杜莎莎6 Apple22 King10 奇咪1…" at bounding box center [254, 192] width 400 height 410
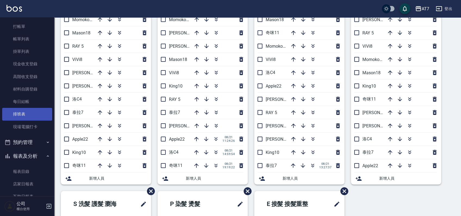
scroll to position [0, 0]
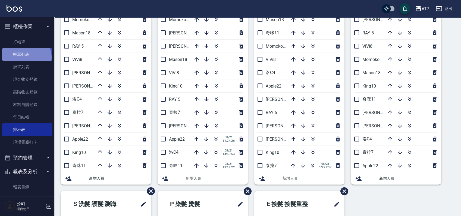
click at [26, 58] on link "帳單列表" at bounding box center [27, 54] width 50 height 12
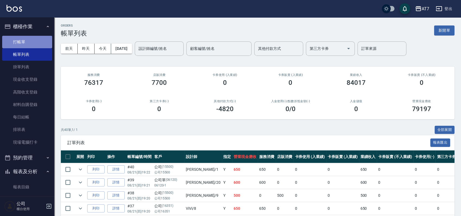
click at [27, 39] on link "打帳單" at bounding box center [27, 42] width 50 height 12
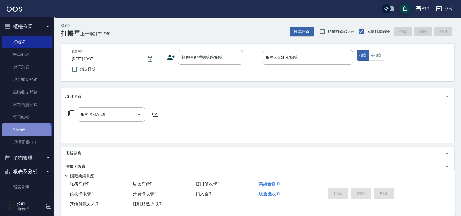
click at [23, 132] on link "排班表" at bounding box center [27, 130] width 50 height 12
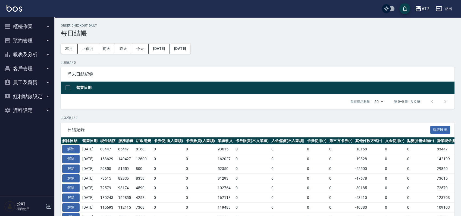
click at [33, 55] on button "報表及分析" at bounding box center [27, 55] width 50 height 14
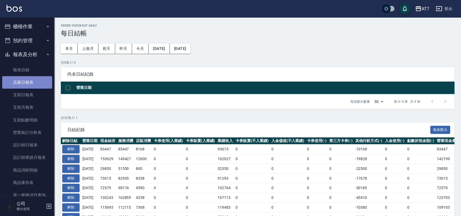
click at [30, 81] on link "店家日報表" at bounding box center [27, 82] width 50 height 12
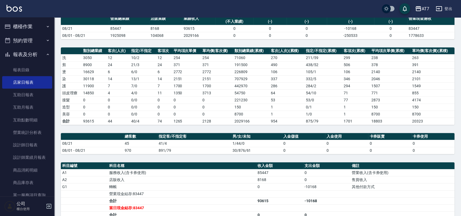
scroll to position [109, 0]
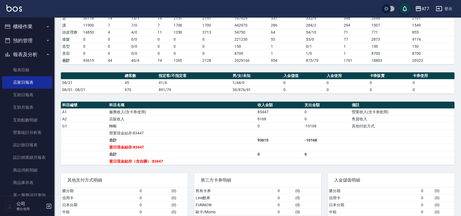
click at [31, 28] on button "櫃檯作業" at bounding box center [27, 27] width 50 height 14
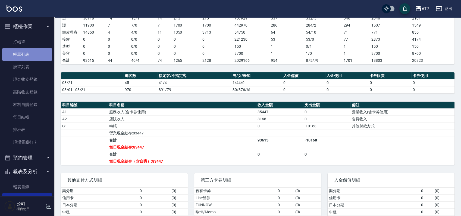
click at [29, 56] on link "帳單列表" at bounding box center [27, 54] width 50 height 12
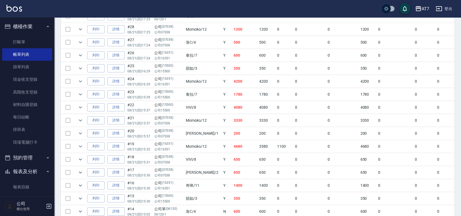
scroll to position [398, 0]
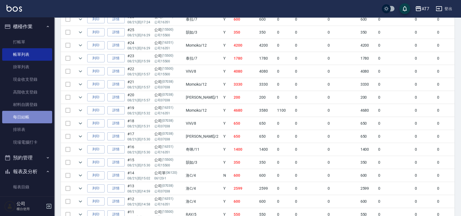
click at [32, 117] on link "每日結帳" at bounding box center [27, 117] width 50 height 12
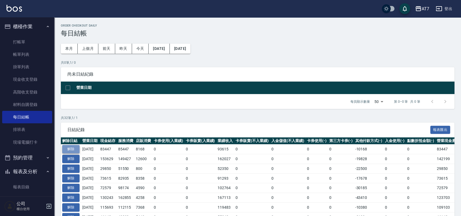
click at [75, 148] on button "解除" at bounding box center [70, 149] width 17 height 8
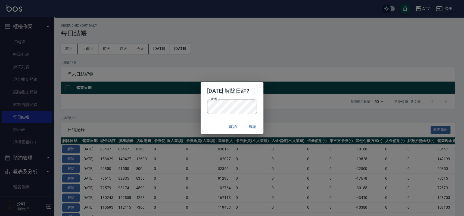
click at [202, 115] on div "密碼 密碼" at bounding box center [231, 110] width 63 height 20
click at [257, 127] on button "確認" at bounding box center [252, 127] width 17 height 10
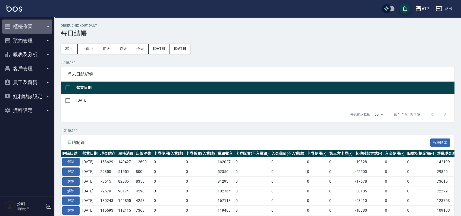
click at [19, 25] on button "櫃檯作業" at bounding box center [27, 27] width 50 height 14
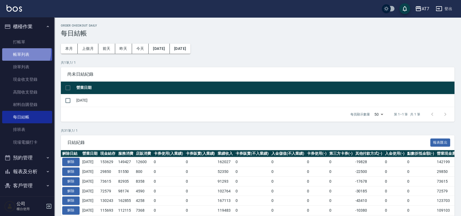
click at [18, 52] on link "帳單列表" at bounding box center [27, 54] width 50 height 12
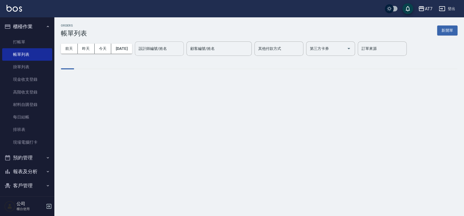
click at [168, 51] on input "設計師編號/姓名" at bounding box center [159, 49] width 44 height 10
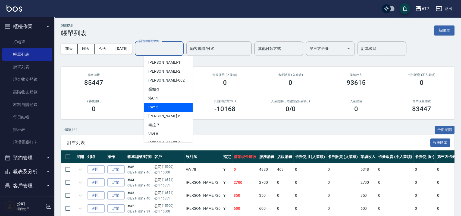
click at [161, 98] on div "洛C -4" at bounding box center [168, 98] width 49 height 9
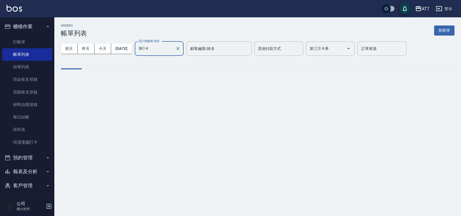
type input "洛C-4"
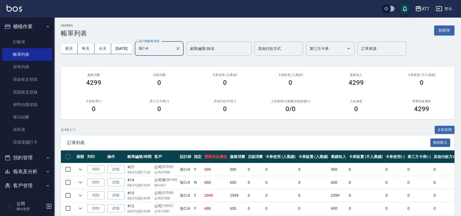
scroll to position [26, 0]
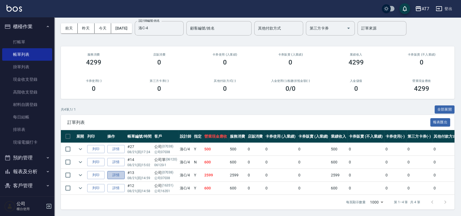
click at [118, 171] on link "詳情" at bounding box center [115, 175] width 17 height 8
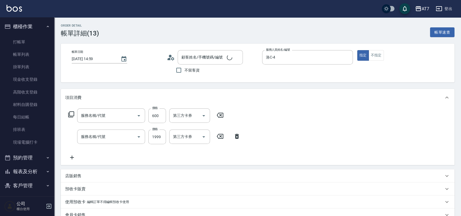
type input "[DATE] 14:59"
type input "洛C-4"
type input "250"
type input "深層護髮(600)"
type input "燙-互助(201)"
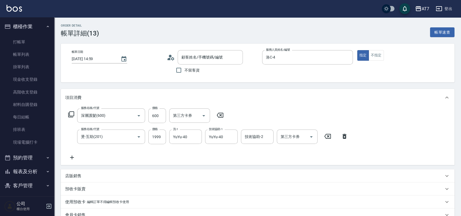
type input "公司/公司07038/07038"
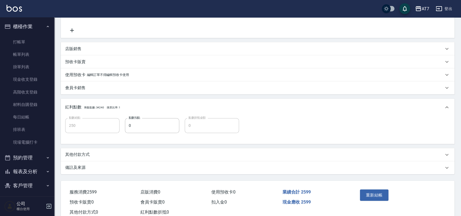
scroll to position [143, 0]
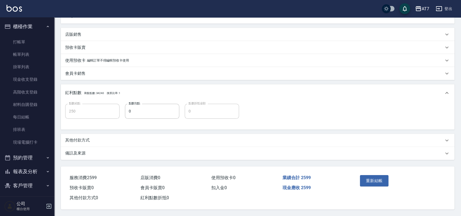
click at [147, 138] on div "其他付款方式" at bounding box center [254, 141] width 378 height 6
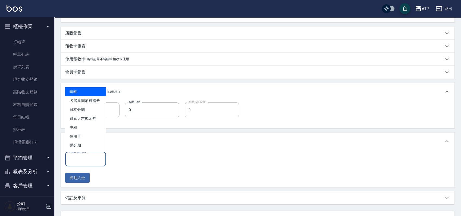
click at [92, 161] on input "其他付款方式" at bounding box center [86, 160] width 36 height 10
click at [90, 92] on span "轉帳" at bounding box center [85, 91] width 41 height 9
type input "轉帳"
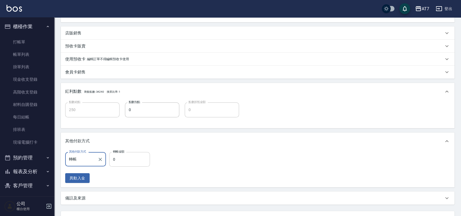
click at [113, 161] on input "0" at bounding box center [129, 159] width 41 height 15
type input "259"
type input "230"
type input "2599"
type input "0"
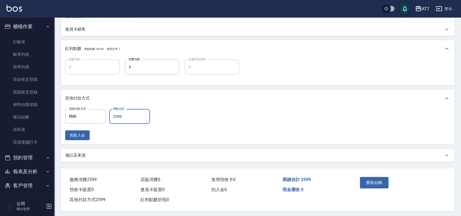
scroll to position [189, 0]
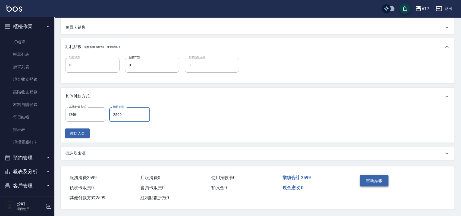
type input "2599"
click at [376, 179] on button "重新結帳" at bounding box center [374, 180] width 29 height 11
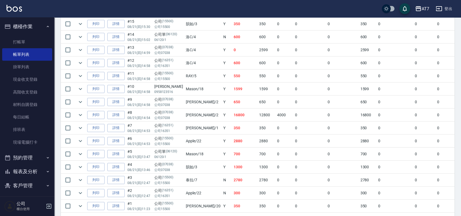
scroll to position [521, 0]
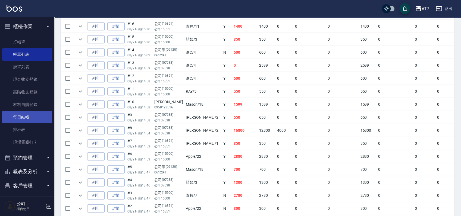
click at [27, 116] on link "每日結帳" at bounding box center [27, 117] width 50 height 12
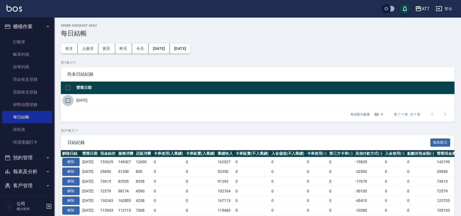
click at [67, 101] on input "checkbox" at bounding box center [67, 100] width 11 height 11
checkbox input "true"
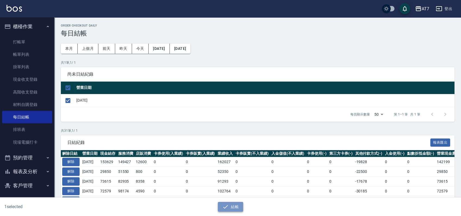
click at [229, 207] on button "結帳" at bounding box center [230, 207] width 25 height 10
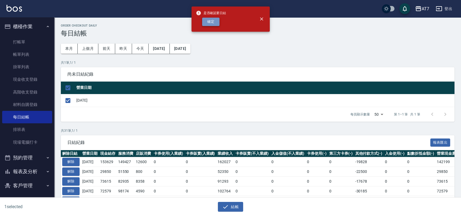
click at [209, 22] on button "確定" at bounding box center [210, 22] width 17 height 8
checkbox input "false"
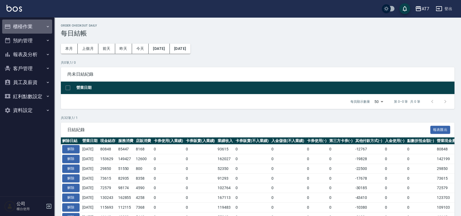
click at [37, 26] on button "櫃檯作業" at bounding box center [27, 27] width 50 height 14
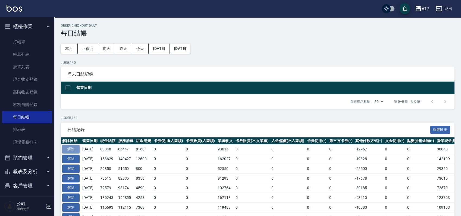
click at [72, 151] on button "解除" at bounding box center [70, 149] width 17 height 8
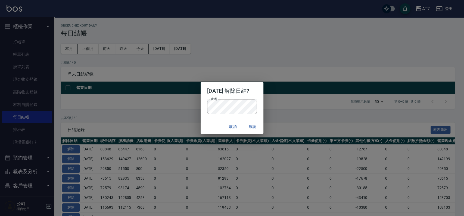
click at [201, 127] on div "取消 確認" at bounding box center [231, 127] width 63 height 14
click at [256, 127] on button "確認" at bounding box center [252, 127] width 17 height 10
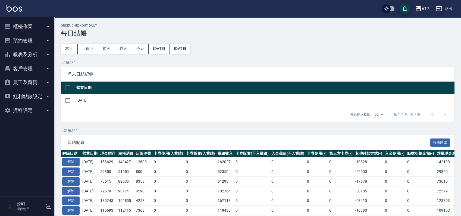
click at [28, 23] on button "櫃檯作業" at bounding box center [27, 27] width 50 height 14
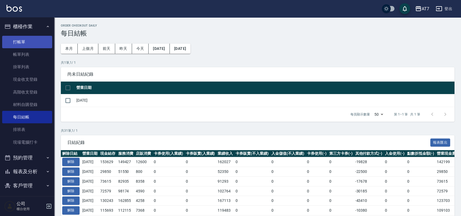
click at [31, 41] on link "打帳單" at bounding box center [27, 42] width 50 height 12
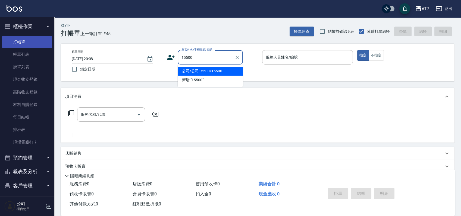
type input "公司/公司15500/15500"
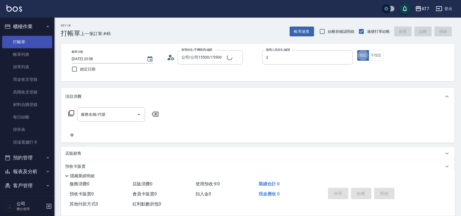
type input "韻如-3"
type button "true"
type input "400"
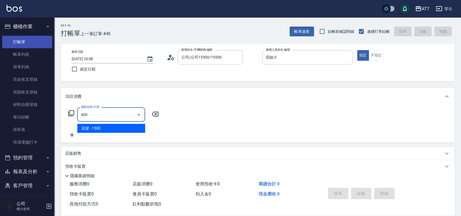
type input "150"
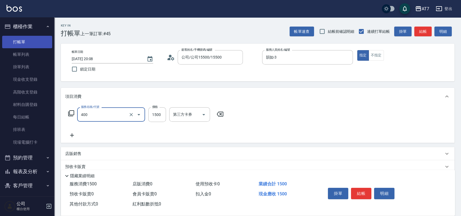
type input "染髮(400)"
type input "1"
type input "0"
type input "130"
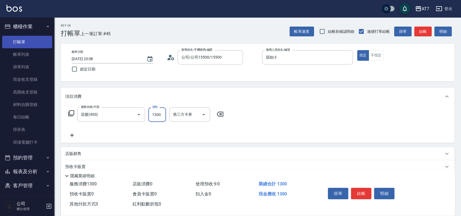
type input "1300"
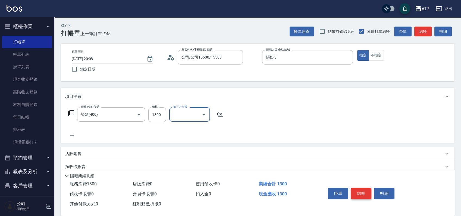
click at [358, 192] on button "結帳" at bounding box center [361, 193] width 20 height 11
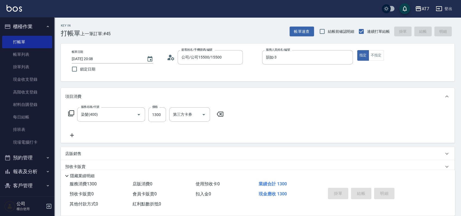
type input "[DATE] 20:09"
type input "0"
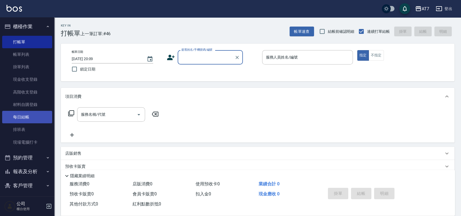
click at [32, 113] on link "每日結帳" at bounding box center [27, 117] width 50 height 12
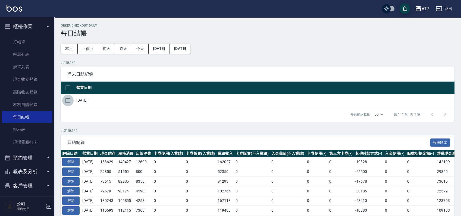
click at [69, 103] on input "checkbox" at bounding box center [67, 100] width 11 height 11
checkbox input "true"
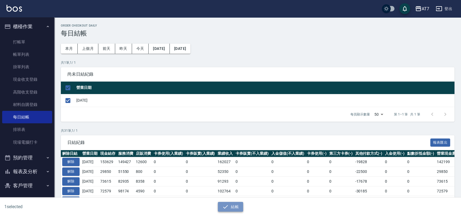
click at [233, 208] on button "結帳" at bounding box center [230, 207] width 25 height 10
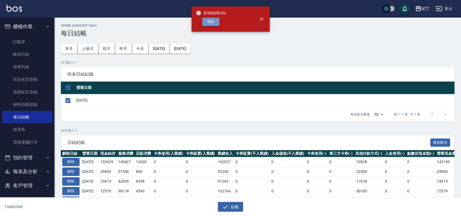
click at [206, 19] on button "確定" at bounding box center [210, 22] width 17 height 8
checkbox input "false"
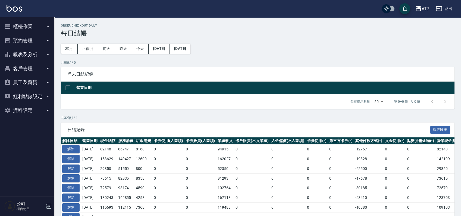
click at [33, 57] on button "報表及分析" at bounding box center [27, 55] width 50 height 14
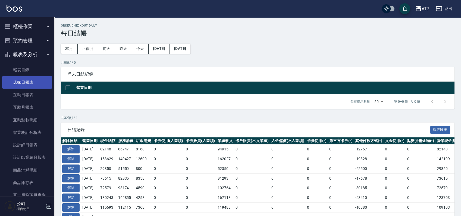
click at [30, 81] on link "店家日報表" at bounding box center [27, 82] width 50 height 12
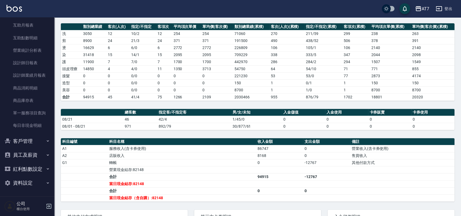
scroll to position [141, 0]
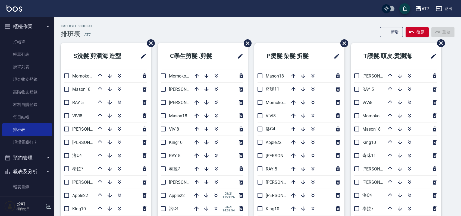
scroll to position [65, 0]
